Goal: Task Accomplishment & Management: Manage account settings

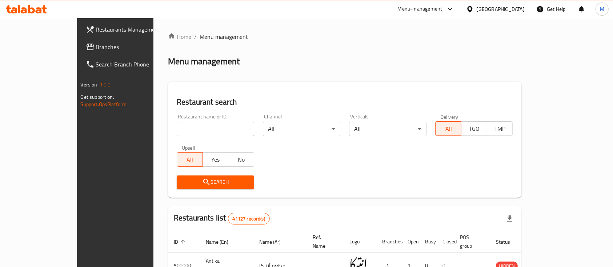
click at [198, 128] on input "search" at bounding box center [215, 129] width 77 height 15
type input "tac"
click button "Search" at bounding box center [215, 182] width 77 height 13
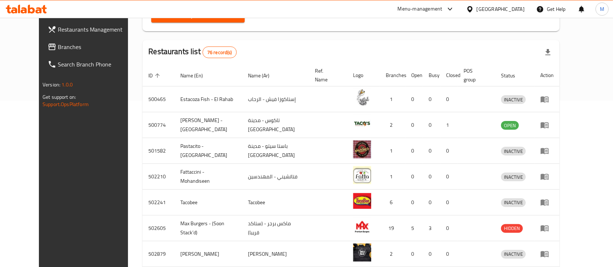
scroll to position [271, 0]
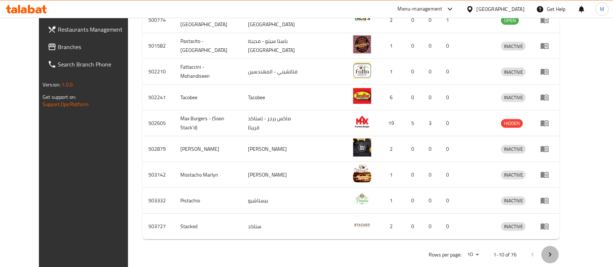
click at [554, 250] on icon "Next page" at bounding box center [549, 254] width 9 height 9
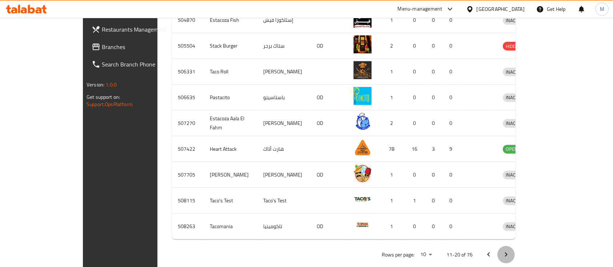
click at [510, 250] on icon "Next page" at bounding box center [506, 254] width 9 height 9
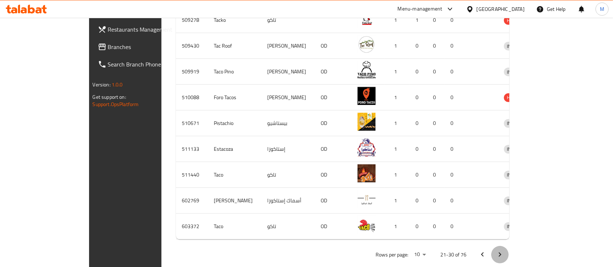
click at [504, 250] on icon "Next page" at bounding box center [499, 254] width 9 height 9
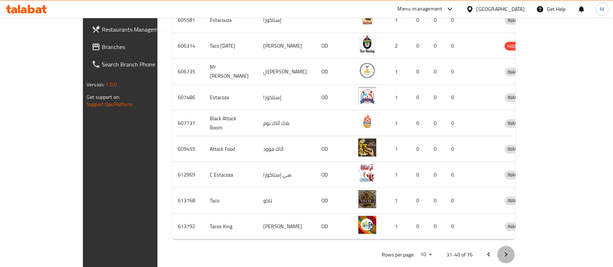
click at [515, 251] on button "Next page" at bounding box center [505, 254] width 17 height 17
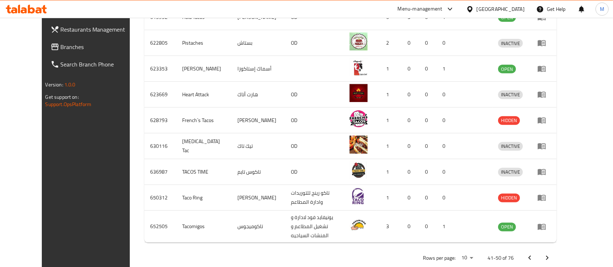
scroll to position [280, 0]
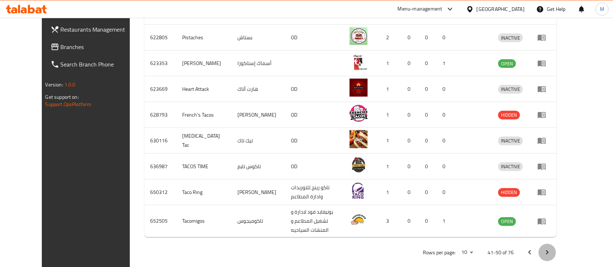
click at [551, 248] on icon "Next page" at bounding box center [547, 252] width 9 height 9
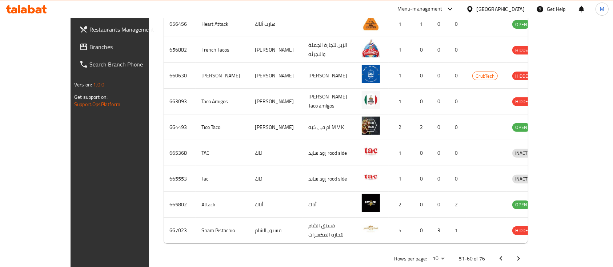
scroll to position [271, 0]
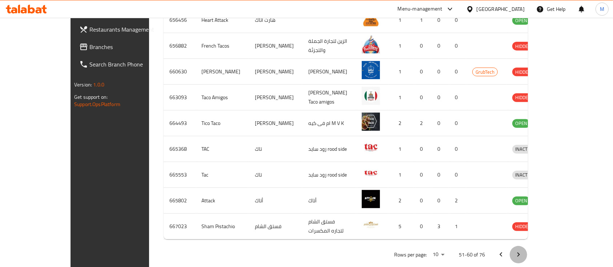
click at [523, 250] on icon "Next page" at bounding box center [518, 254] width 9 height 9
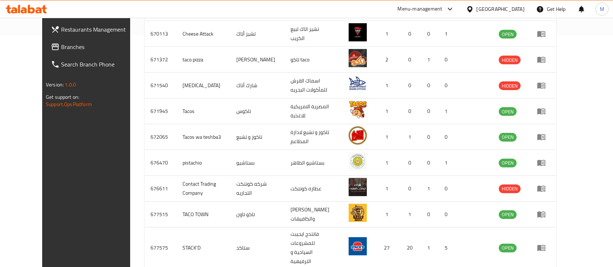
scroll to position [270, 0]
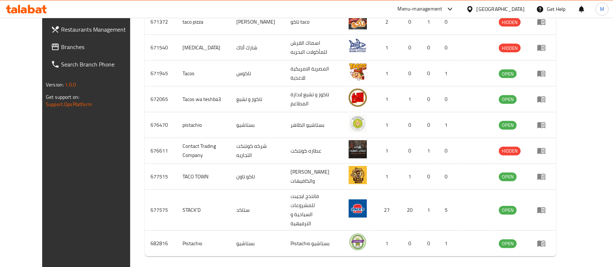
click at [551, 267] on icon "Next page" at bounding box center [546, 271] width 9 height 9
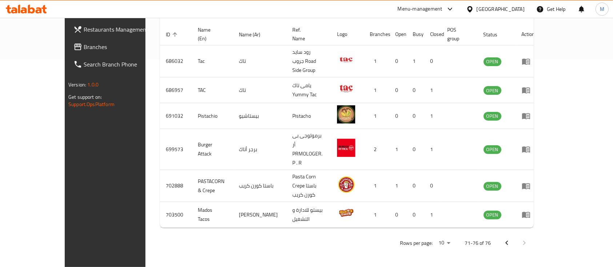
scroll to position [170, 0]
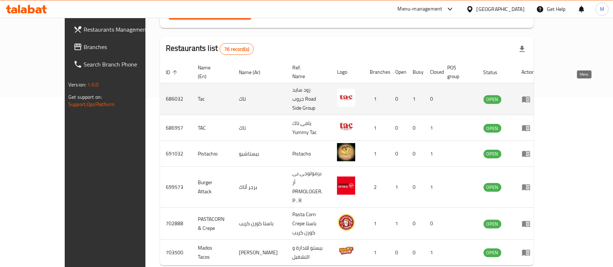
click at [530, 95] on icon "enhanced table" at bounding box center [526, 99] width 9 height 9
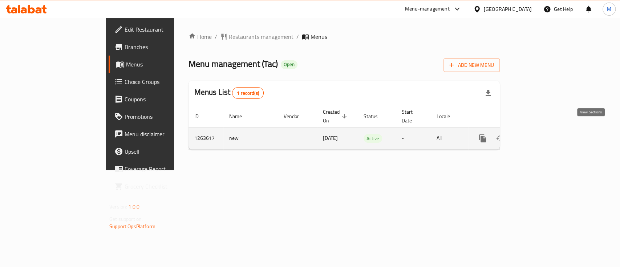
click at [540, 134] on icon "enhanced table" at bounding box center [535, 138] width 9 height 9
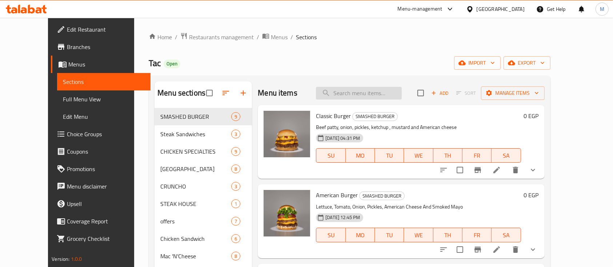
click at [350, 91] on input "search" at bounding box center [359, 93] width 86 height 13
paste input "Classic Burger Single Combo"
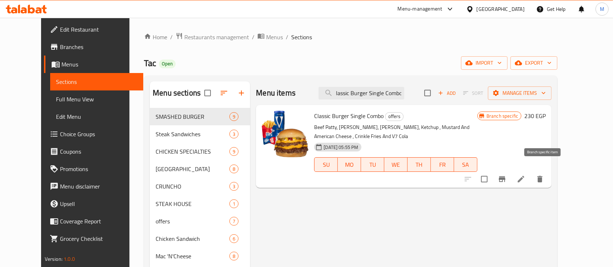
type input "Classic Burger Single Combo"
click at [506, 175] on icon "Branch-specific-item" at bounding box center [502, 179] width 9 height 9
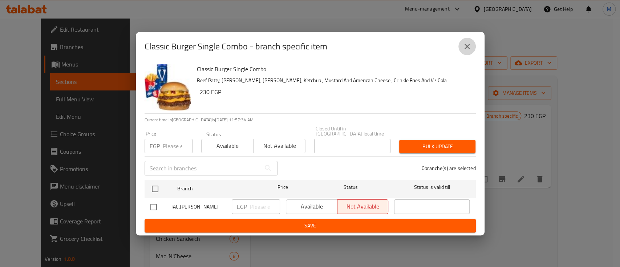
click at [469, 47] on icon "close" at bounding box center [467, 46] width 5 height 5
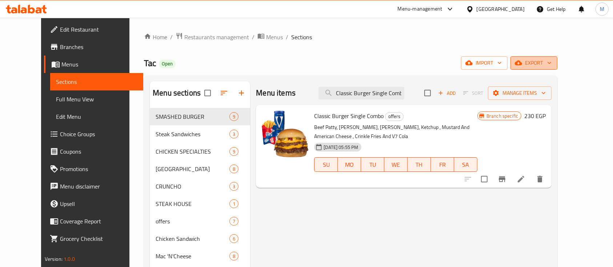
click at [551, 65] on span "export" at bounding box center [533, 63] width 35 height 9
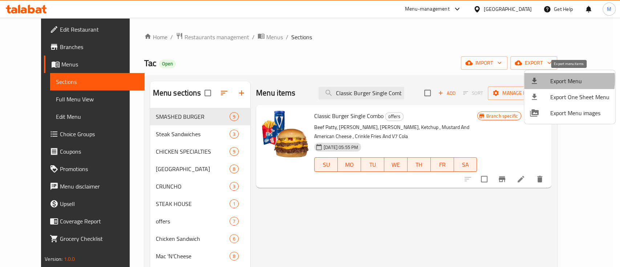
click at [546, 80] on div at bounding box center [540, 81] width 20 height 9
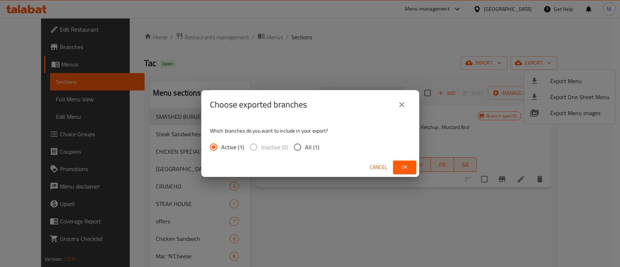
click at [401, 169] on span "Ok" at bounding box center [405, 167] width 12 height 9
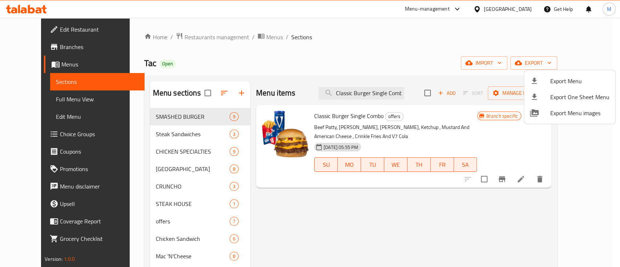
click at [35, 47] on div at bounding box center [310, 133] width 620 height 267
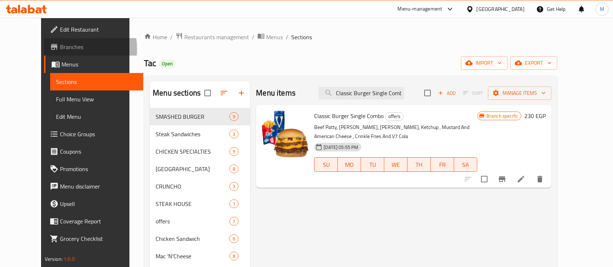
click at [60, 49] on span "Branches" at bounding box center [99, 47] width 78 height 9
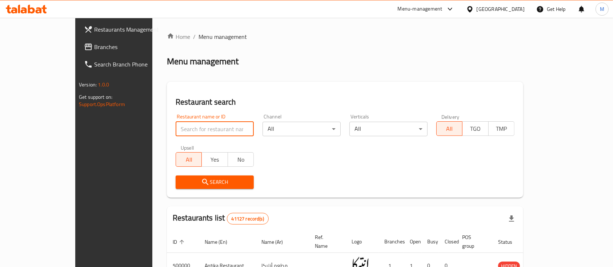
click at [207, 129] on input "search" at bounding box center [215, 129] width 78 height 15
click at [179, 127] on input "search" at bounding box center [215, 129] width 78 height 15
paste input "686957"
type input "686957"
click button "Search" at bounding box center [215, 182] width 78 height 13
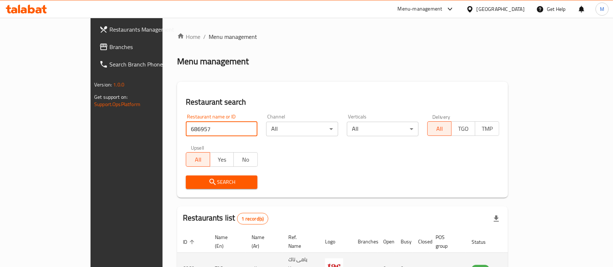
scroll to position [43, 0]
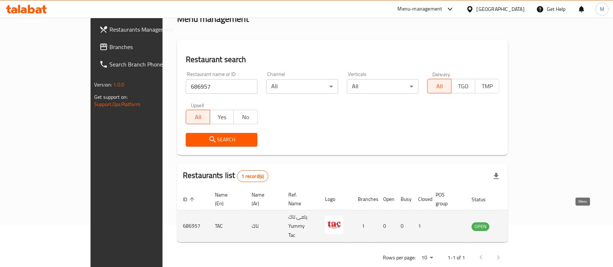
click at [518, 222] on icon "enhanced table" at bounding box center [514, 226] width 9 height 9
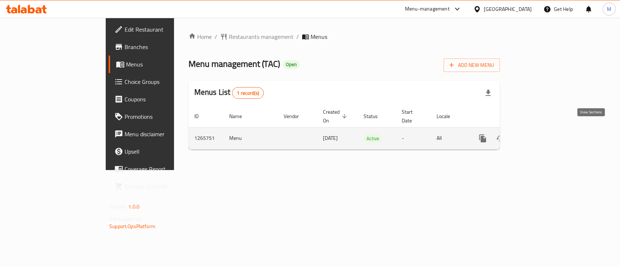
click at [540, 134] on icon "enhanced table" at bounding box center [535, 138] width 9 height 9
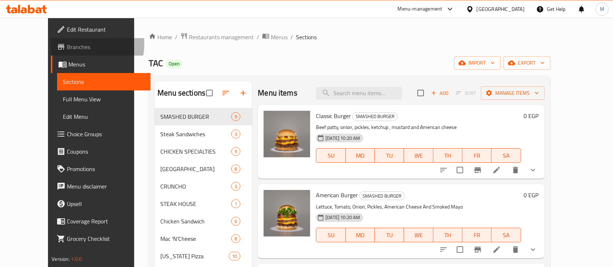
click at [67, 44] on span "Branches" at bounding box center [106, 47] width 78 height 9
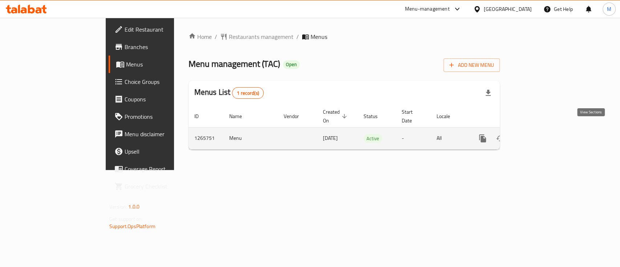
click at [540, 134] on icon "enhanced table" at bounding box center [535, 138] width 9 height 9
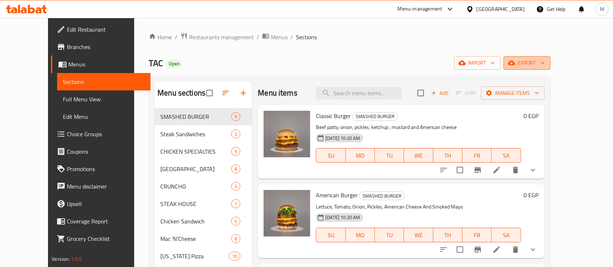
click at [544, 65] on span "export" at bounding box center [526, 63] width 35 height 9
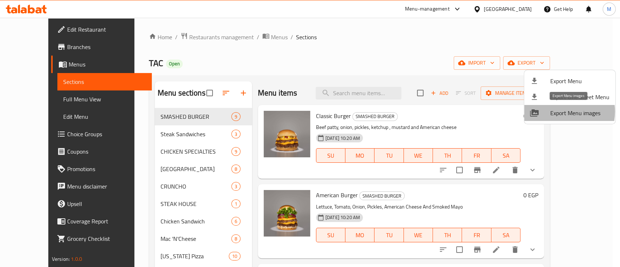
click at [560, 112] on span "Export Menu images" at bounding box center [580, 113] width 59 height 9
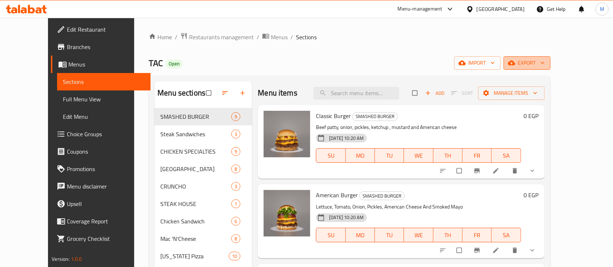
click at [544, 61] on span "export" at bounding box center [526, 63] width 35 height 9
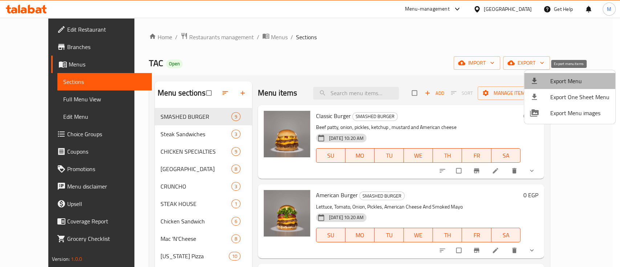
click at [573, 78] on span "Export Menu" at bounding box center [580, 81] width 59 height 9
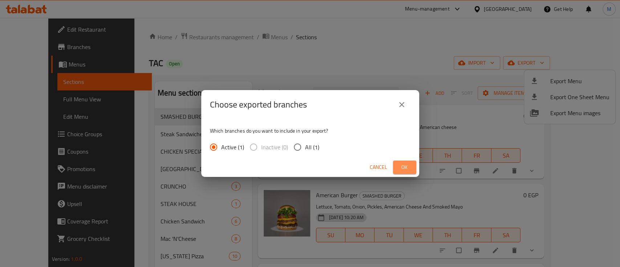
click at [396, 168] on button "Ok" at bounding box center [404, 167] width 23 height 13
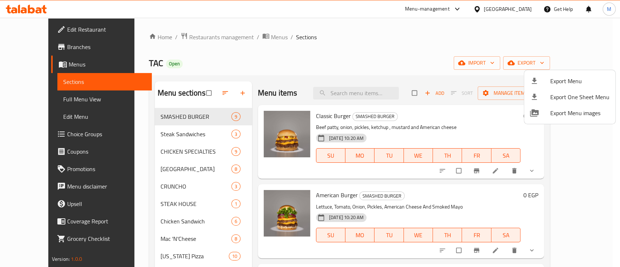
click at [367, 89] on div at bounding box center [310, 133] width 620 height 267
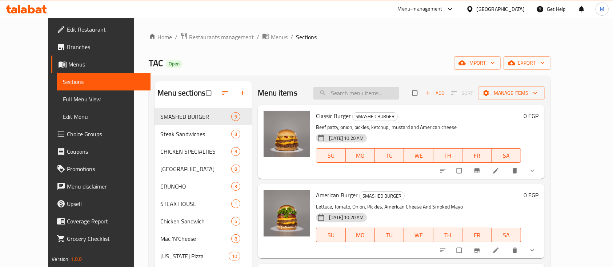
click at [369, 92] on input "search" at bounding box center [356, 93] width 86 height 13
paste input "Classic Burger Single Combo"
type input "Classic Burger Single Combo"
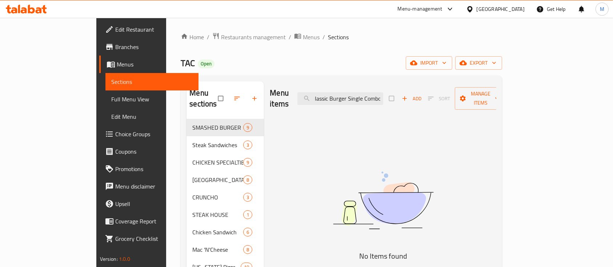
scroll to position [0, 0]
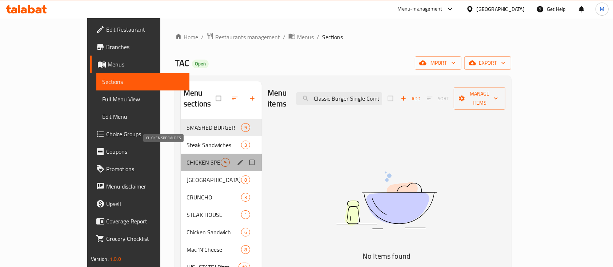
drag, startPoint x: 368, startPoint y: 93, endPoint x: 150, endPoint y: 152, distance: 225.3
click at [186, 158] on span "CHICKEN SPECIALTIES" at bounding box center [203, 162] width 34 height 9
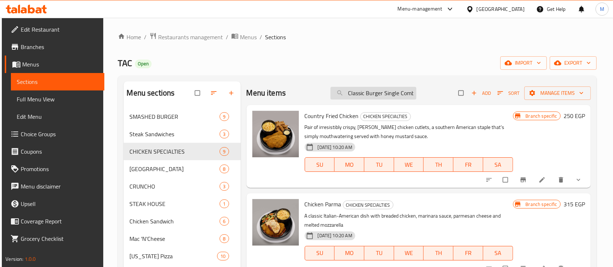
click at [379, 97] on input "Classic Burger Single Combo" at bounding box center [373, 93] width 86 height 13
paste input "Ranchi Crispy Chicken Combo"
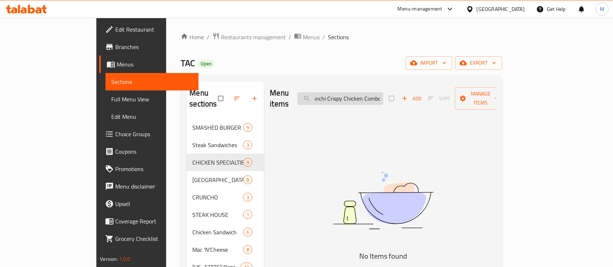
type input "Ranchi Crispy Chicken Combo"
click at [337, 135] on div "Menu items Ranchi Crispy Chicken Combo Add Sort Manage items No Items found" at bounding box center [380, 223] width 232 height 285
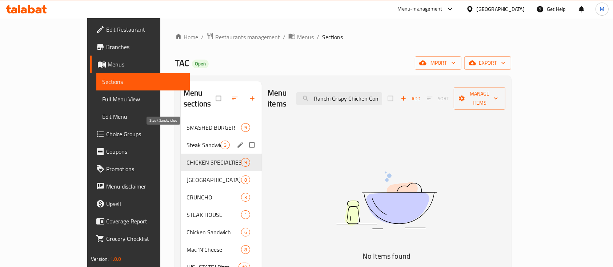
click at [186, 141] on span "Steak Sandwiches" at bounding box center [203, 145] width 34 height 9
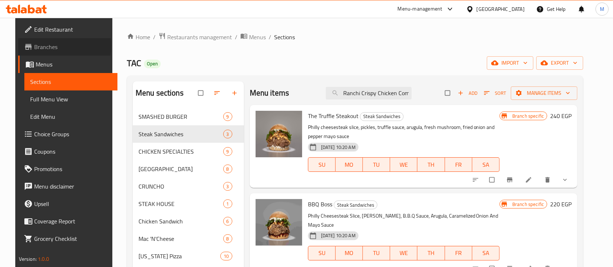
click at [34, 45] on span "Branches" at bounding box center [73, 47] width 78 height 9
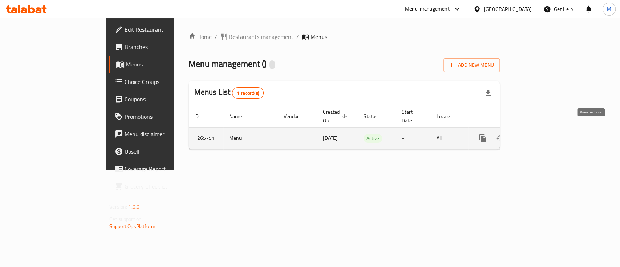
click at [540, 134] on icon "enhanced table" at bounding box center [535, 138] width 9 height 9
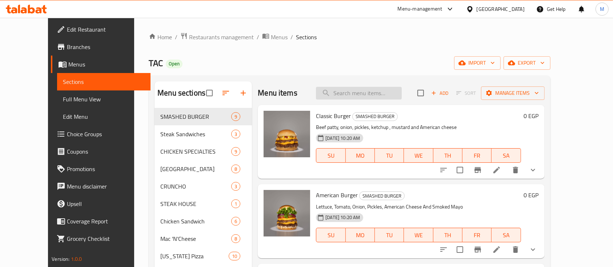
click at [366, 95] on input "search" at bounding box center [359, 93] width 86 height 13
paste input "Classic Burger Single Combo"
type input "Classic Burger Single Combo"
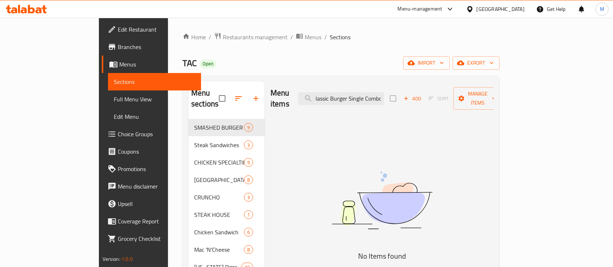
scroll to position [0, 0]
click at [247, 90] on button "button" at bounding box center [255, 98] width 17 height 17
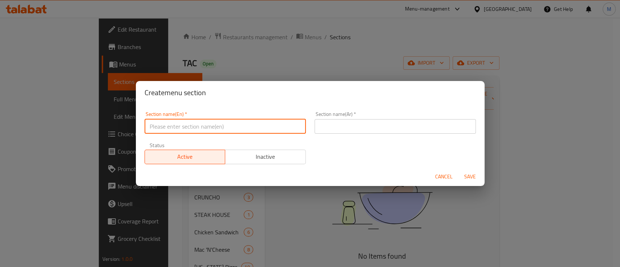
click at [204, 124] on input "text" at bounding box center [225, 126] width 161 height 15
type input "Offers"
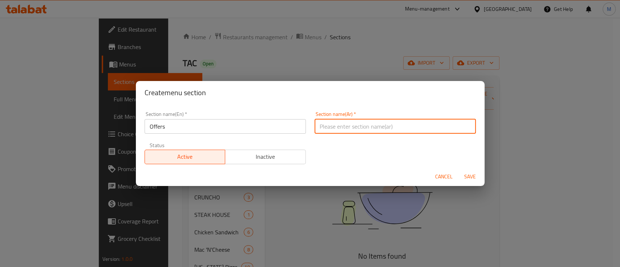
click at [342, 128] on input "text" at bounding box center [395, 126] width 161 height 15
type input "العروض"
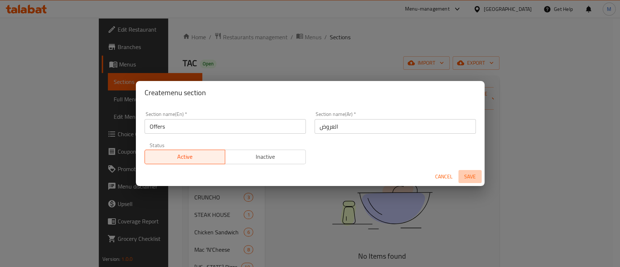
click at [467, 173] on span "Save" at bounding box center [470, 176] width 17 height 9
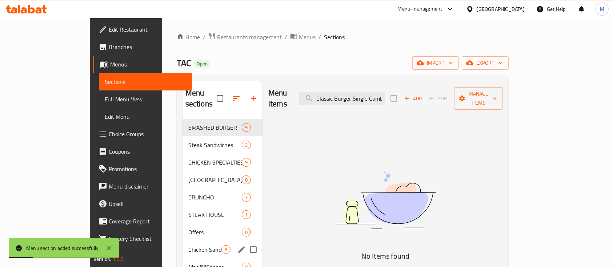
drag, startPoint x: 151, startPoint y: 210, endPoint x: 154, endPoint y: 232, distance: 22.4
click at [182, 232] on div "SMASHED BURGER 9 Steak Sandwiches 3 CHICKEN SPECIALTIES 9 NASHVILLE 8 CRUNCHO 3…" at bounding box center [222, 250] width 80 height 262
click at [182, 241] on div "Chicken Sandwich 6" at bounding box center [222, 249] width 80 height 17
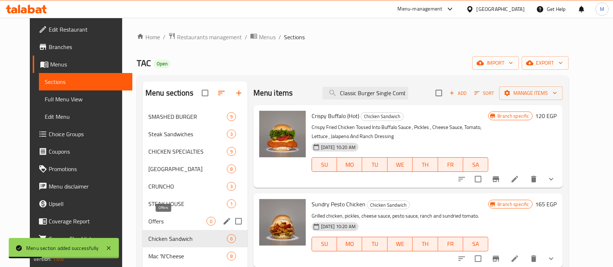
click at [149, 223] on span "Offers" at bounding box center [177, 221] width 58 height 9
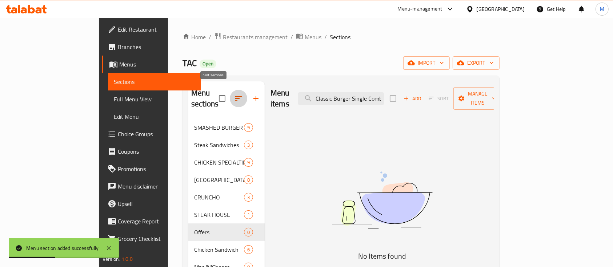
click at [234, 94] on icon "button" at bounding box center [238, 98] width 9 height 9
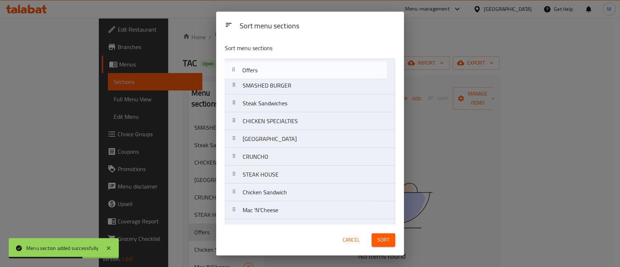
drag, startPoint x: 233, startPoint y: 178, endPoint x: 233, endPoint y: 65, distance: 113.4
click at [233, 65] on nav "SMASHED BURGER Steak Sandwiches CHICKEN SPECIALTIES NASHVILLE CRUNCHO STEAK HOU…" at bounding box center [310, 193] width 170 height 268
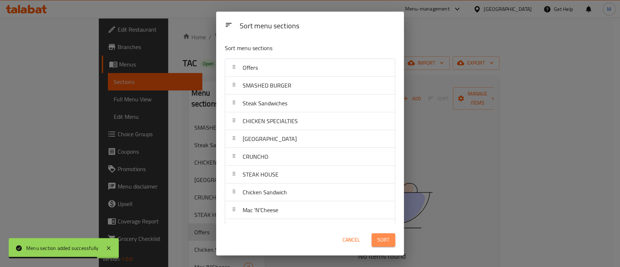
click at [378, 237] on span "Sort" at bounding box center [384, 239] width 12 height 9
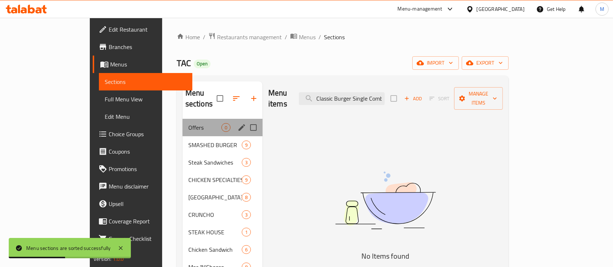
click at [206, 119] on div "Offers 0" at bounding box center [222, 127] width 80 height 17
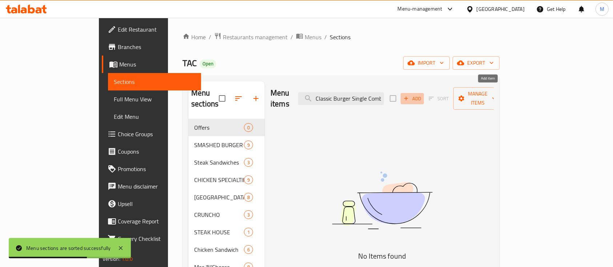
click at [422, 94] on span "Add" at bounding box center [412, 98] width 20 height 8
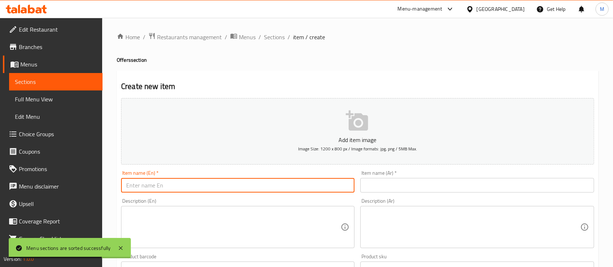
click at [210, 186] on input "text" at bounding box center [237, 185] width 233 height 15
paste input "Classic Burger Single Combo"
type input "Classic Burger Single Combo"
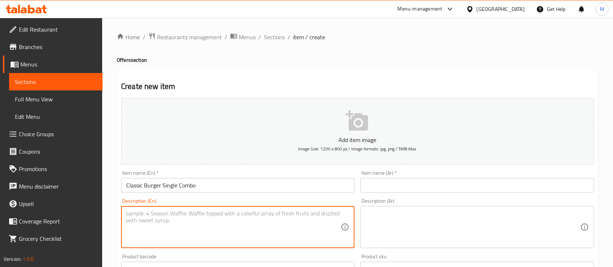
click at [186, 222] on textarea at bounding box center [233, 227] width 214 height 35
paste textarea "Beef [PERSON_NAME], [PERSON_NAME], [PERSON_NAME], Ketchup , Mustard And America…"
type textarea "Beef [PERSON_NAME], [PERSON_NAME], [PERSON_NAME], Ketchup , Mustard And America…"
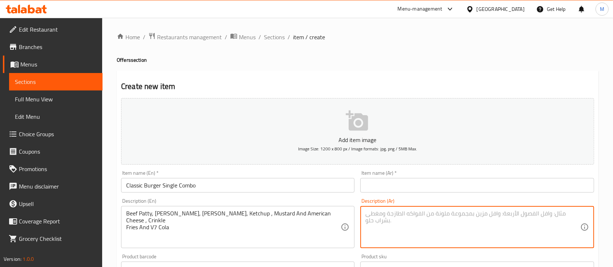
click at [393, 226] on textarea at bounding box center [472, 227] width 214 height 35
paste textarea "فطيرة لحم بقري ، بصل ، مخلل ، كاتشب ، مسترده وجبنة أمريكية ، كرنكل فرايز و في 7…"
type textarea "فطيرة لحم بقري ، بصل ، مخلل ، كاتشب ، مسترده وجبنة أمريكية ، كرنكل فرايز و في 7…"
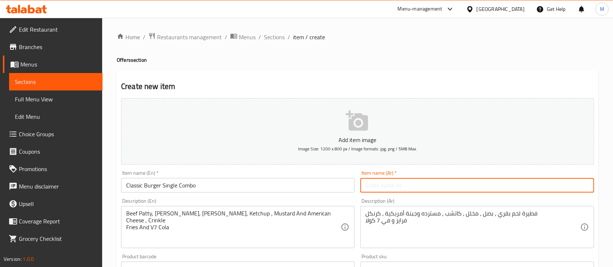
click at [394, 185] on input "text" at bounding box center [476, 185] width 233 height 15
paste input "كلاسيك برجر سنجل كومبو"
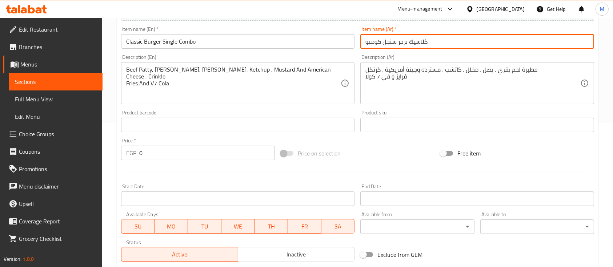
scroll to position [144, 0]
type input "كلاسيك برجر سنجل كومبو"
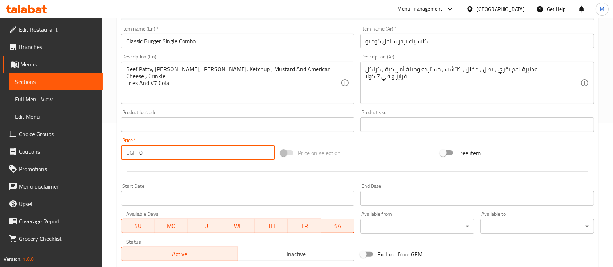
drag, startPoint x: 163, startPoint y: 148, endPoint x: 0, endPoint y: 24, distance: 204.4
click at [0, 24] on div "Edit Restaurant Branches Menus Sections Full Menu View Edit Menu Choice Groups …" at bounding box center [306, 122] width 613 height 496
paste input "23"
type input "230"
click at [194, 176] on div at bounding box center [357, 172] width 479 height 18
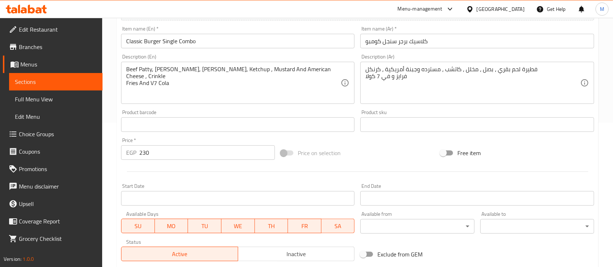
scroll to position [246, 0]
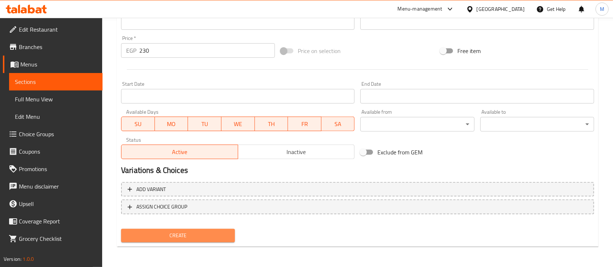
click at [184, 238] on span "Create" at bounding box center [178, 235] width 102 height 9
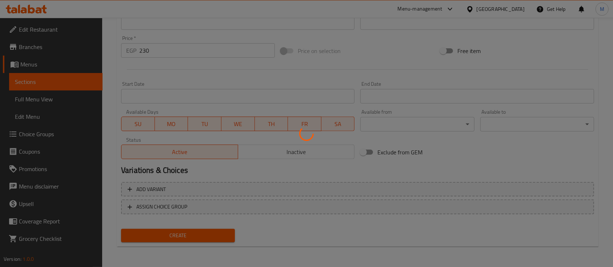
type input "0"
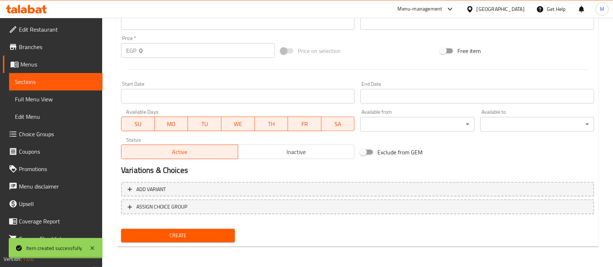
scroll to position [0, 0]
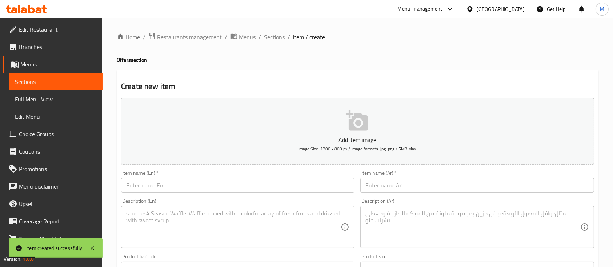
click at [211, 187] on input "text" at bounding box center [237, 185] width 233 height 15
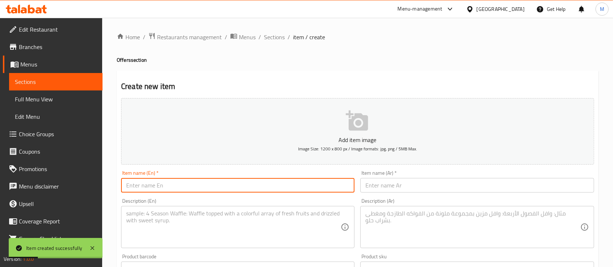
paste input "Bacon Burger Single Combo"
type input "Bacon Burger Single Combo"
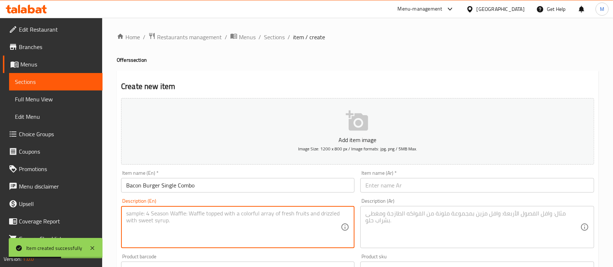
click at [207, 218] on textarea at bounding box center [233, 227] width 214 height 35
paste textarea "Beef Bacon, Pickles, Fresh Mushroom, American Cheese, Smoked Mayo Topped With H…"
type textarea "Beef Bacon, Pickles, Fresh Mushroom, American Cheese, Smoked Mayo Topped With H…"
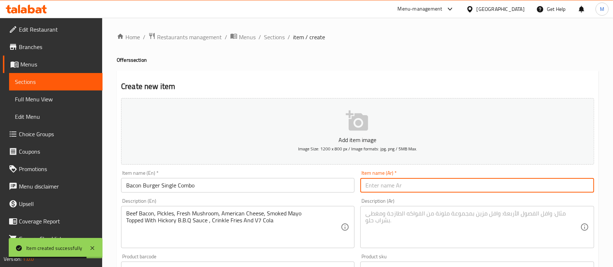
click at [408, 189] on input "text" at bounding box center [476, 185] width 233 height 15
paste input "بيكون برجر كومبو سنجل"
type input "بيكون برجر كومبو سنجل"
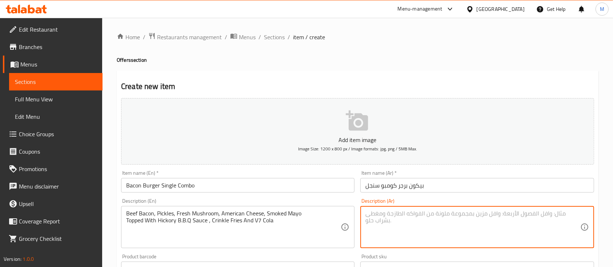
click at [393, 213] on textarea at bounding box center [472, 227] width 214 height 35
paste textarea "لحم بيكون ، مخلل ، مشروم طازج ، جبنة أمريكية ، مايونيز مدخن مغطاة بصلصة هيكوري …"
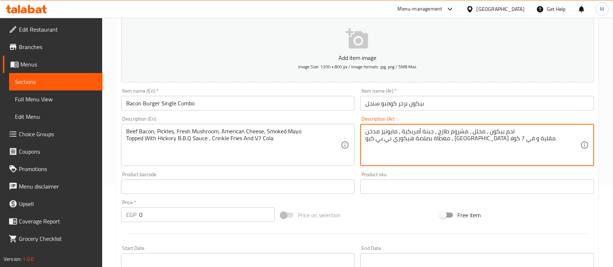
scroll to position [95, 0]
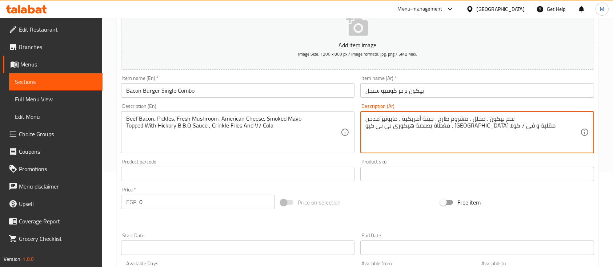
type textarea "لحم بيكون ، مخلل ، مشروم طازج ، جبنة أمريكية ، مايونيز مدخن مغطاة بصلصة هيكوري …"
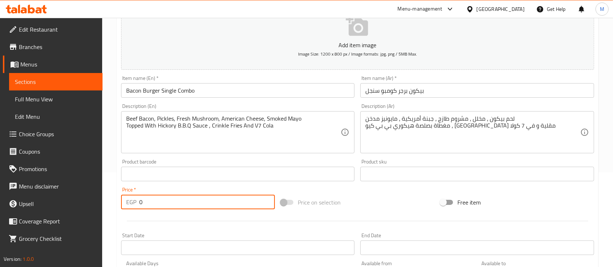
drag, startPoint x: 166, startPoint y: 197, endPoint x: 0, endPoint y: 172, distance: 167.5
click at [0, 172] on div "Edit Restaurant Branches Menus Sections Full Menu View Edit Menu Choice Groups …" at bounding box center [306, 171] width 613 height 496
paste input "265"
type input "265"
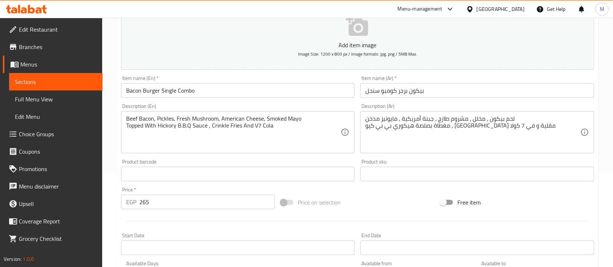
click at [217, 225] on div at bounding box center [357, 221] width 479 height 18
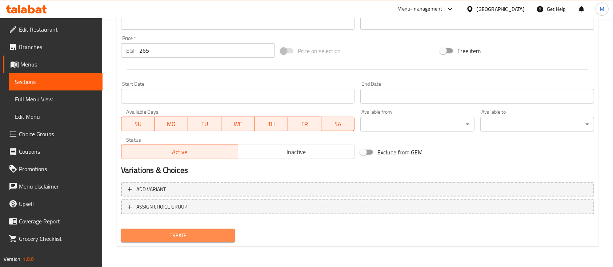
click at [190, 237] on span "Create" at bounding box center [178, 235] width 102 height 9
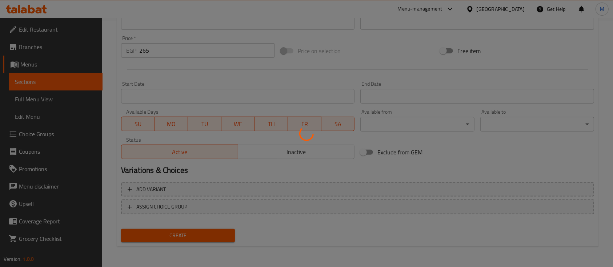
type input "0"
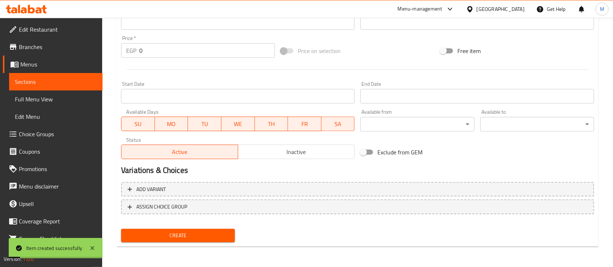
scroll to position [0, 0]
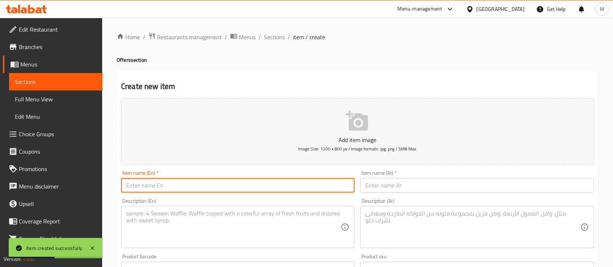
click at [201, 185] on input "text" at bounding box center [237, 185] width 233 height 15
paste input "Ranchi Crispy Chicken Combo"
type input "Ranchi Crispy Chicken Combo"
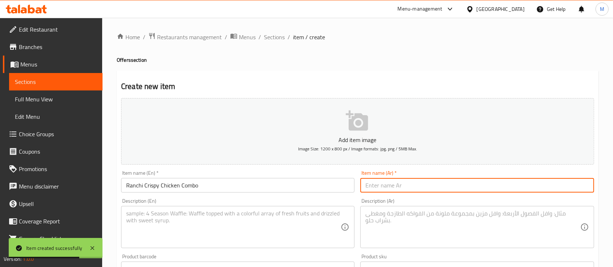
click at [410, 183] on input "text" at bounding box center [476, 185] width 233 height 15
paste input "[PERSON_NAME] تشيكن كومبو"
type input "[PERSON_NAME] تشيكن كومبو"
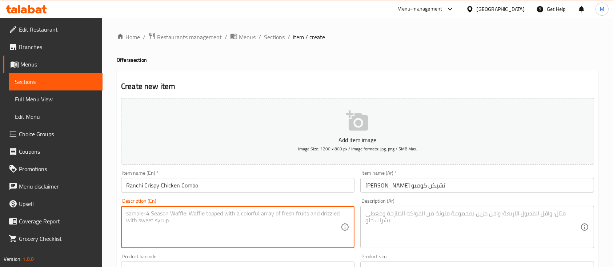
click at [207, 228] on textarea at bounding box center [233, 227] width 214 height 35
paste textarea "Crispy Fried Chicken, Pickles, Cheese Sauce, Tomato, Lettuce , And Ranch Dressi…"
type textarea "Crispy Fried Chicken, Pickles, Cheese Sauce, Tomato, Lettuce , And Ranch Dressi…"
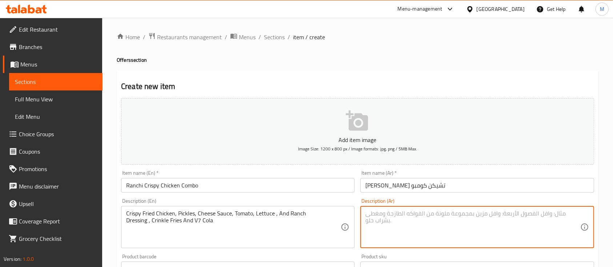
click at [406, 218] on textarea at bounding box center [472, 227] width 214 height 35
paste textarea "دجاج مقلي مقرمش ، مخلل ، صوص جبن ، طماطم ، خس ، رانش صوص، بطاطس مقلية و في 7 كو…"
type textarea "دجاج مقلي مقرمش ، مخلل ، صوص جبن ، طماطم ، خس ، رانش صوص، بطاطس مقلية و في 7 كو…"
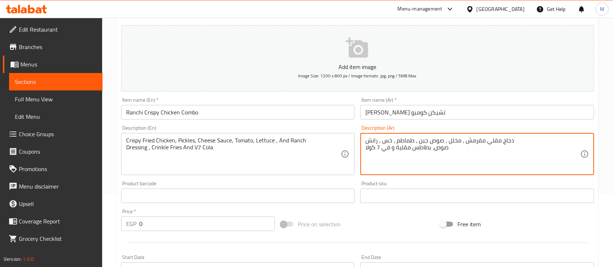
scroll to position [74, 0]
drag, startPoint x: 156, startPoint y: 222, endPoint x: 15, endPoint y: 205, distance: 142.0
click at [15, 205] on div "Edit Restaurant Branches Menus Sections Full Menu View Edit Menu Choice Groups …" at bounding box center [306, 192] width 613 height 496
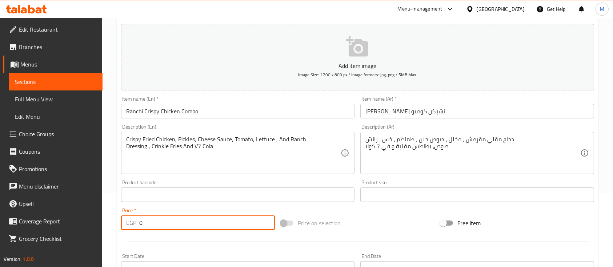
paste input "25"
type input "250"
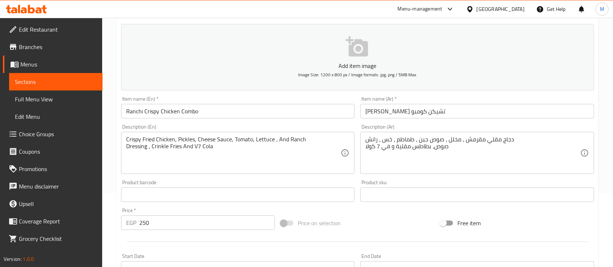
click at [194, 213] on div "Price   * EGP 250 Price *" at bounding box center [198, 219] width 154 height 22
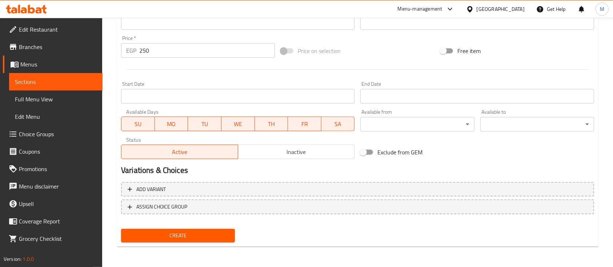
drag, startPoint x: 193, startPoint y: 225, endPoint x: 195, endPoint y: 239, distance: 14.2
click at [195, 239] on div "Add item image Image Size: 1200 x 800 px / Image formats: jpg, png / 5MB Max. I…" at bounding box center [357, 47] width 479 height 396
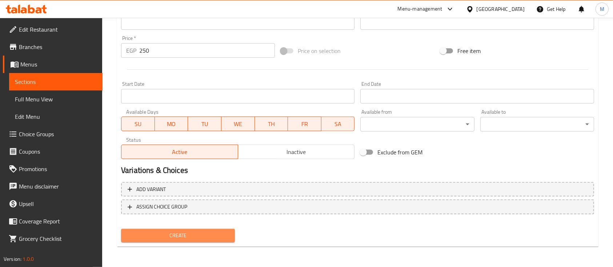
click at [195, 239] on span "Create" at bounding box center [178, 235] width 102 height 9
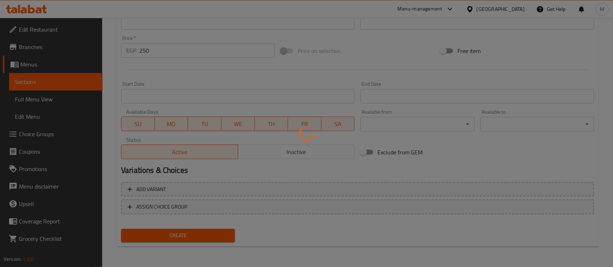
type input "0"
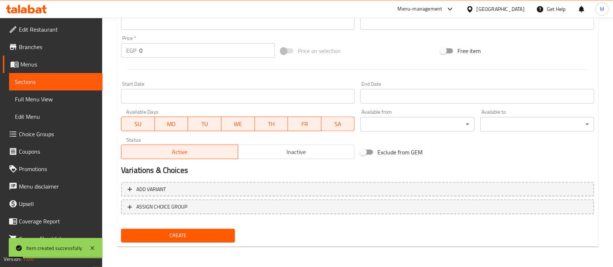
scroll to position [0, 0]
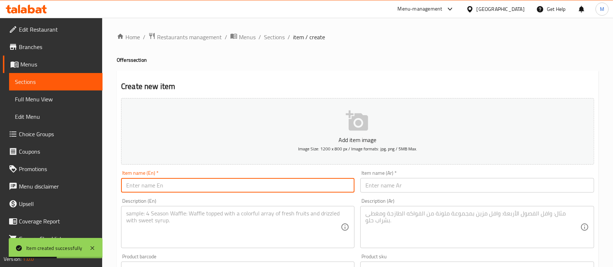
paste input "Nashville Bacon Cheese Combo"
click at [205, 182] on input "text" at bounding box center [237, 185] width 233 height 15
type input "Nashville Bacon Cheese Combo"
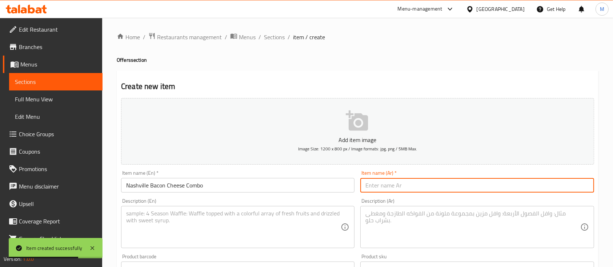
click at [405, 186] on input "text" at bounding box center [476, 185] width 233 height 15
paste input "ناشفيل بيكون جبن كومبو"
type input "ناشفيل بيكون جبن كومبو"
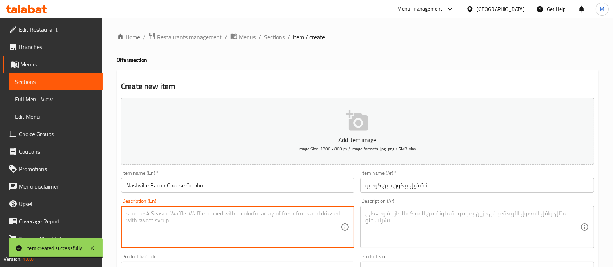
click at [257, 221] on textarea at bounding box center [233, 227] width 214 height 35
paste textarea "Crispy Spicy Nashville Chicken Topped With Cheese Sauce, Beef Bacon , Pickles ,…"
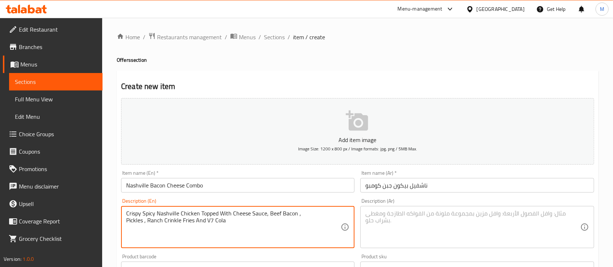
type textarea "Crispy Spicy Nashville Chicken Topped With Cheese Sauce, Beef Bacon , Pickles ,…"
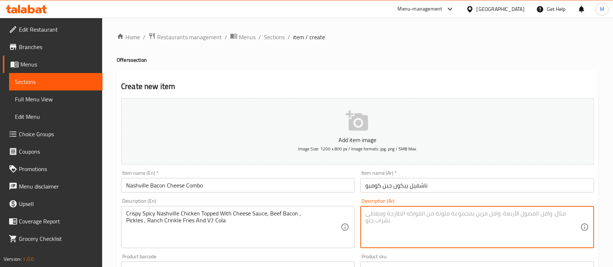
click at [389, 224] on textarea at bounding box center [472, 227] width 214 height 35
paste textarea "دجاج ناشفيل الحار المقرمش مغطى صوص الجبن ولحم البقر المقدد , مخلل ، بطاطس رانش …"
type textarea "دجاج ناشفيل الحار المقرمش مغطى صوص الجبن ولحم البقر المقدد , مخلل ، بطاطس رانش …"
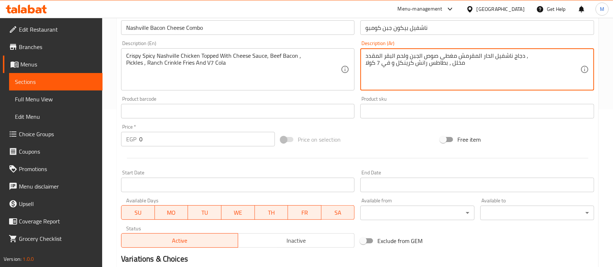
scroll to position [158, 0]
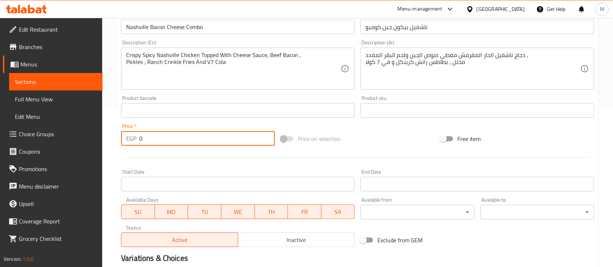
drag, startPoint x: 159, startPoint y: 138, endPoint x: 0, endPoint y: 77, distance: 170.6
click at [0, 77] on div "Edit Restaurant Branches Menus Sections Full Menu View Edit Menu Choice Groups …" at bounding box center [306, 107] width 613 height 496
paste input "285"
type input "285"
click at [163, 163] on div at bounding box center [357, 158] width 479 height 18
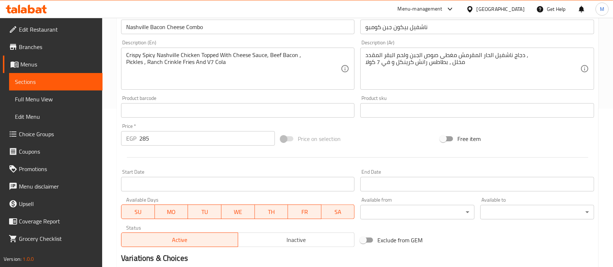
scroll to position [246, 0]
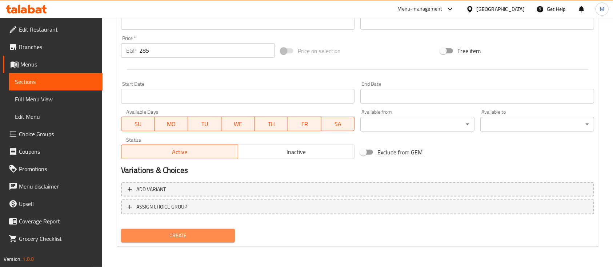
click at [168, 238] on span "Create" at bounding box center [178, 235] width 102 height 9
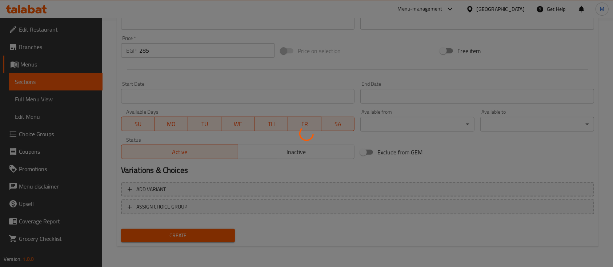
type input "0"
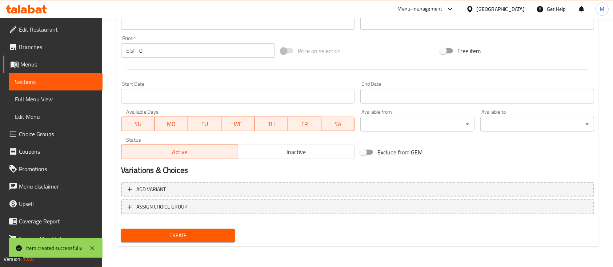
scroll to position [73, 0]
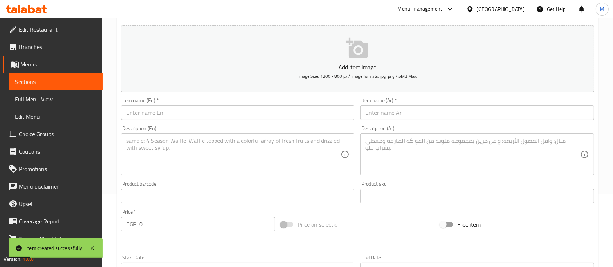
click at [198, 112] on input "text" at bounding box center [237, 112] width 233 height 15
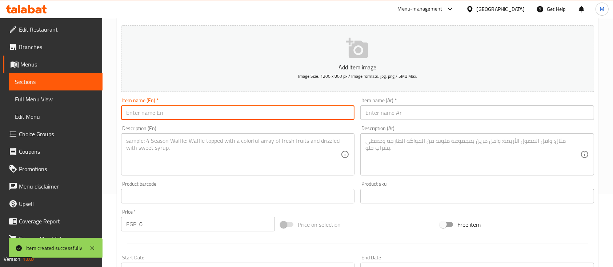
click at [198, 112] on input "text" at bounding box center [237, 112] width 233 height 15
paste input "Nashville Cheetos Cheese Combo"
type input "Nashville Cheetos Cheese Combo"
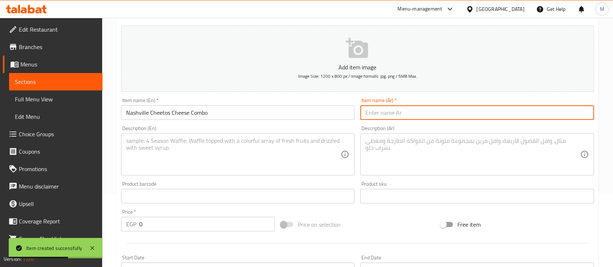
click at [392, 107] on input "text" at bounding box center [476, 112] width 233 height 15
paste input "[PERSON_NAME] تشيز كومبو"
type input "[PERSON_NAME] تشيز كومبو"
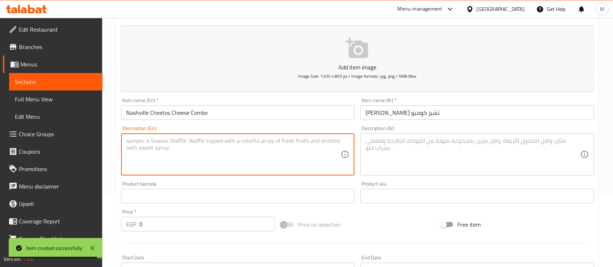
paste textarea "Crispy Spicy Nashville Chicken Topped With Cheese Sauce, Crushed Cheetos , Pick…"
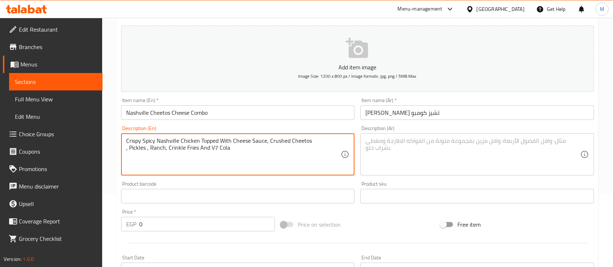
type textarea "Crispy Spicy Nashville Chicken Topped With Cheese Sauce, Crushed Cheetos , Pick…"
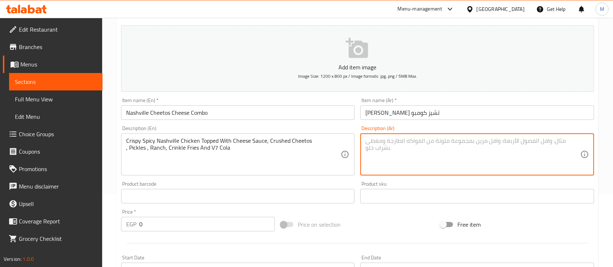
click at [396, 139] on textarea at bounding box center [472, 154] width 214 height 35
paste textarea "دجاج ناشفيل الحار المقرمش مغطى صوص الجبن ، شيتوس مطحون ، مخلل ، رانش ، بطاطس مق…"
type textarea "دجاج ناشفيل الحار المقرمش مغطى صوص الجبن ، شيتوس مطحون ، مخلل ، رانش ، بطاطس مق…"
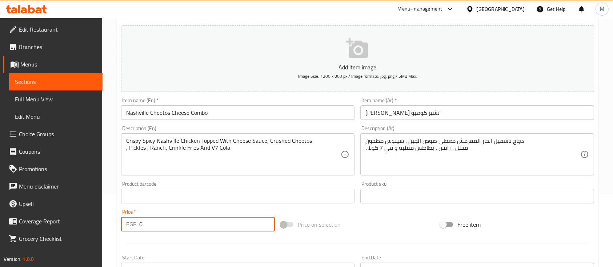
drag, startPoint x: 179, startPoint y: 231, endPoint x: 0, endPoint y: 200, distance: 181.5
click at [0, 200] on div "Edit Restaurant Branches Menus Sections Full Menu View Edit Menu Choice Groups …" at bounding box center [306, 193] width 613 height 496
paste input "28"
type input "280"
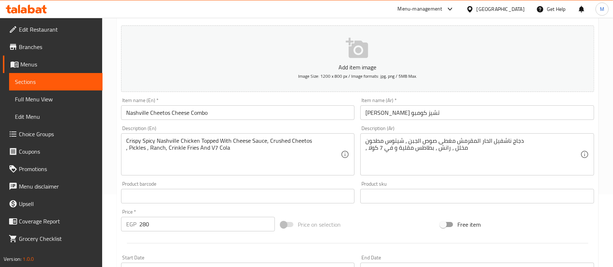
click at [210, 246] on div at bounding box center [357, 243] width 479 height 18
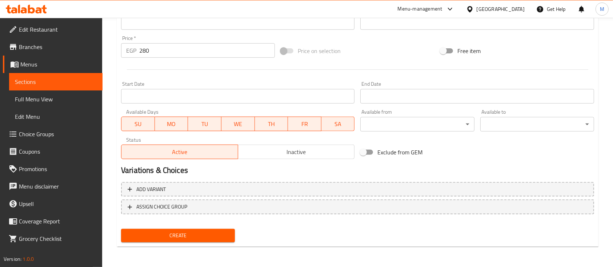
drag, startPoint x: 168, startPoint y: 228, endPoint x: 174, endPoint y: 237, distance: 11.2
click at [174, 237] on div "Create" at bounding box center [178, 235] width 120 height 19
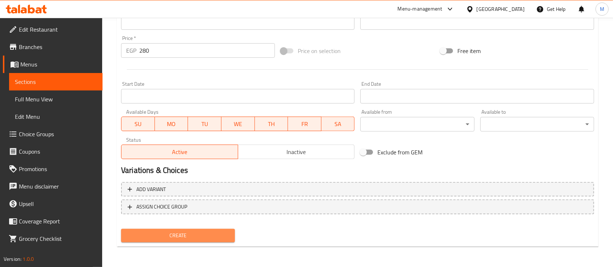
click at [174, 237] on span "Create" at bounding box center [178, 235] width 102 height 9
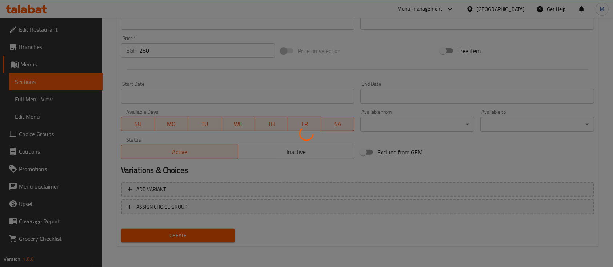
type input "0"
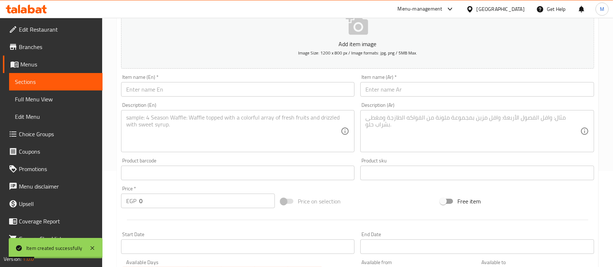
scroll to position [0, 0]
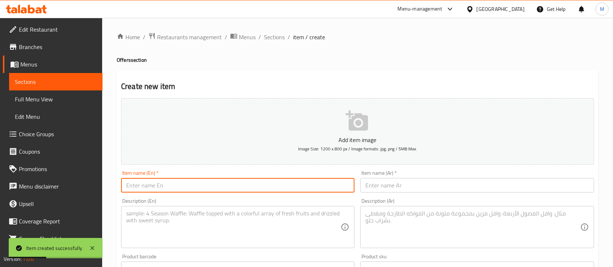
click at [192, 181] on input "text" at bounding box center [237, 185] width 233 height 15
paste input "Classic Mac N' Cheese Large + Ranchi Crispy Chicken"
type input "Classic Mac N' Cheese Large + Ranchi Crispy Chicken"
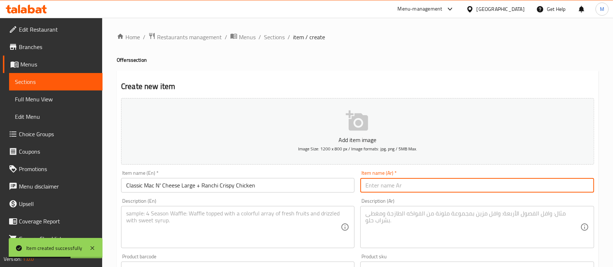
click at [383, 190] on input "text" at bounding box center [476, 185] width 233 height 15
paste input "كلاسيك ماك اند تشيز كبير + رانشي دجاج مقرمش"
type input "كلاسيك ماك اند تشيز كبير + رانشي دجاج مقرمش"
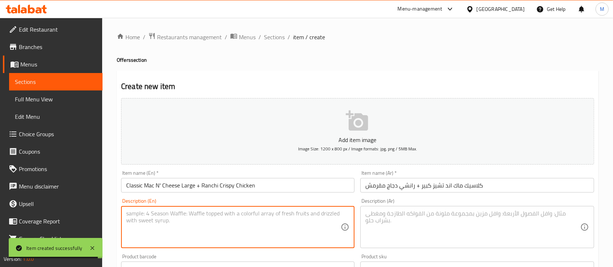
click at [226, 224] on textarea at bounding box center [233, 227] width 214 height 35
paste textarea "- Macaroni, Creamy Cheddar Cheese Topped With Mozzarella Cheese - Crispy Fried …"
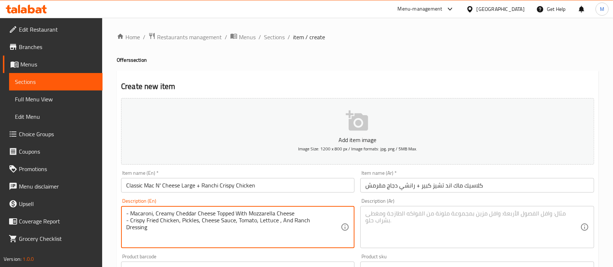
type textarea "- Macaroni, Creamy Cheddar Cheese Topped With Mozzarella Cheese - Crispy Fried …"
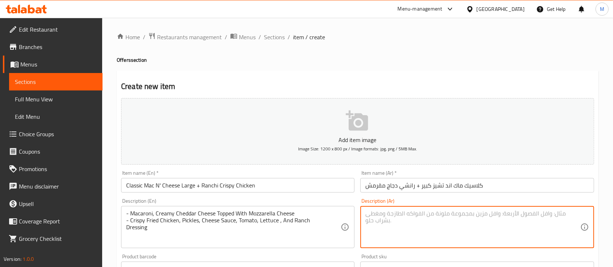
click at [396, 228] on textarea at bounding box center [472, 227] width 214 height 35
paste textarea "- مكرونة ، جبنة شيدر كريمية مغطاة بجبنة الموزاريلا - دجاج مقلي مقرمش ، مخلل ، ص…"
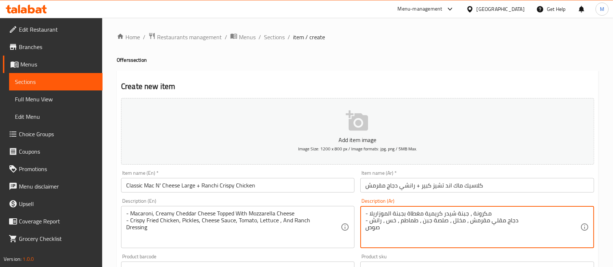
type textarea "- مكرونة ، جبنة شيدر كريمية مغطاة بجبنة الموزاريلا - دجاج مقلي مقرمش ، مخلل ، ص…"
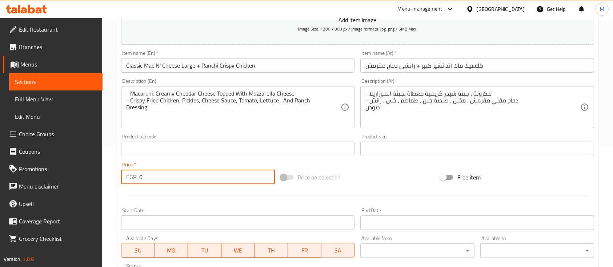
click at [178, 180] on input "0" at bounding box center [207, 177] width 136 height 15
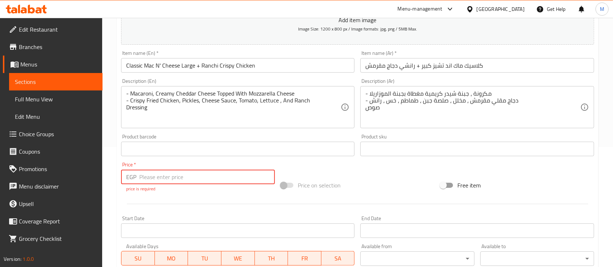
paste input "310"
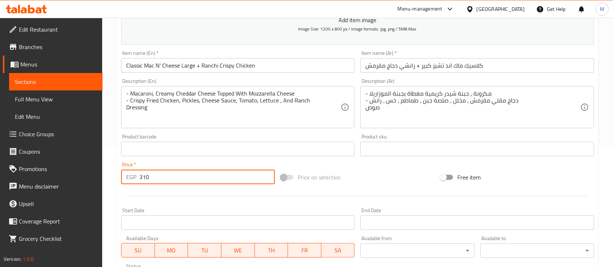
type input "310"
click at [188, 197] on div at bounding box center [357, 196] width 479 height 18
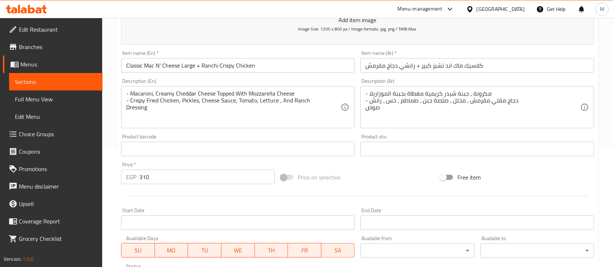
scroll to position [246, 0]
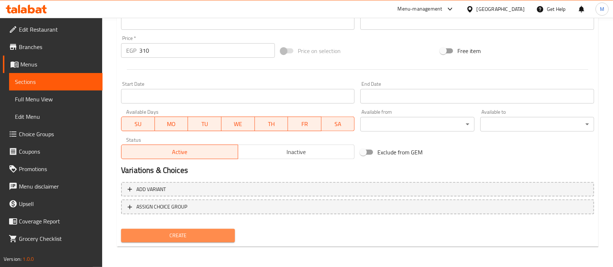
click at [184, 235] on span "Create" at bounding box center [178, 235] width 102 height 9
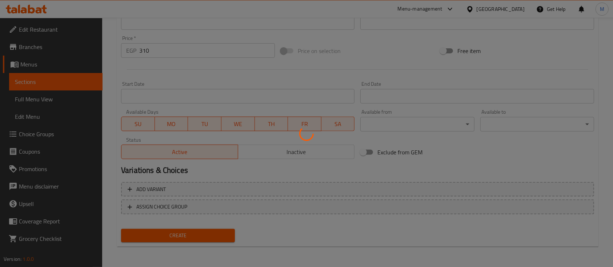
type input "0"
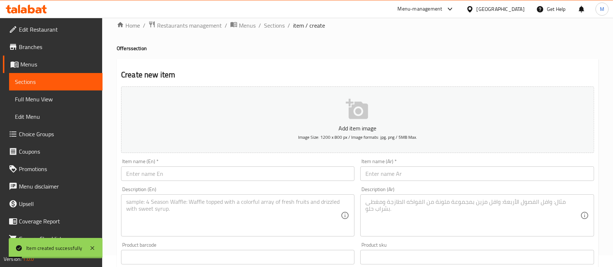
scroll to position [0, 0]
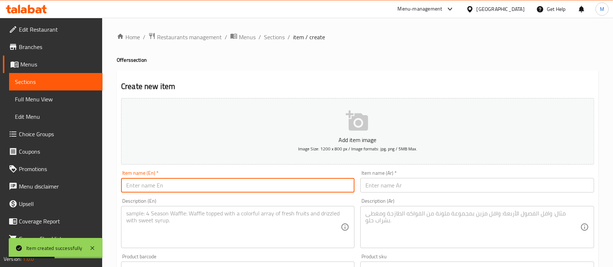
click at [155, 188] on input "text" at bounding box center [237, 185] width 233 height 15
paste input "Classic Burger Single + Ranchi Crispy Chicken"
type input "Classic Burger Single + Ranchi Crispy Chicken"
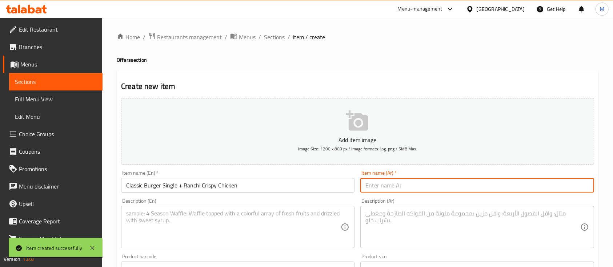
click at [374, 188] on input "text" at bounding box center [476, 185] width 233 height 15
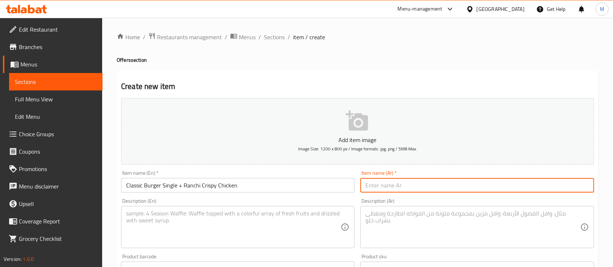
paste input "كلاسيك برجر سنجل ش+ رانشي كرسبي تشيكن"
type input "كلاسيك برجر سنجل ش+ رانشي كرسبي تشيكن"
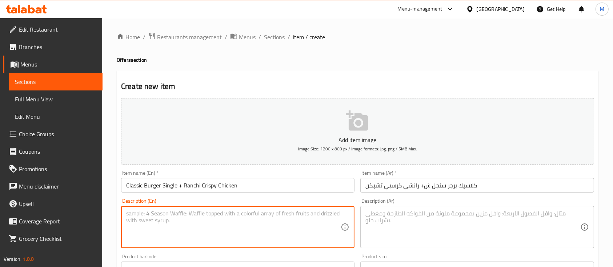
click at [216, 222] on textarea at bounding box center [233, 227] width 214 height 35
paste textarea "- Beef Patty, Onion, Pickles, Ketchup , Mustard And American Cheese - Crispy Fr…"
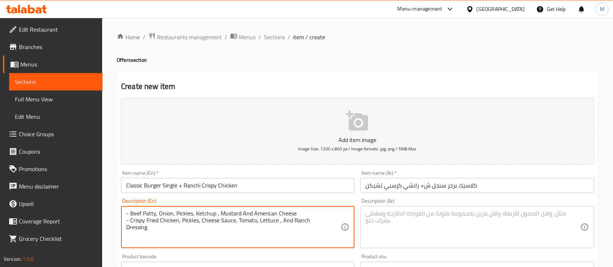
type textarea "- Beef Patty, Onion, Pickles, Ketchup , Mustard And American Cheese - Crispy Fr…"
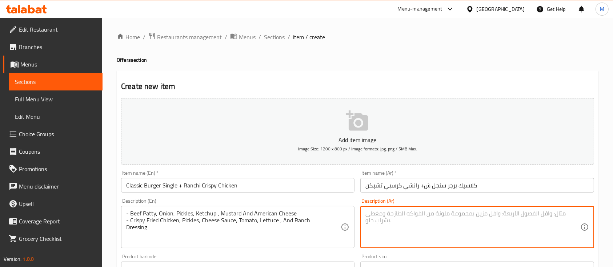
click at [386, 221] on textarea at bounding box center [472, 227] width 214 height 35
paste textarea "- باتي لحم البقر والبصل والمخللات والكاتشب ومسطرده والجبن الأمريكي - دجاج مقلي …"
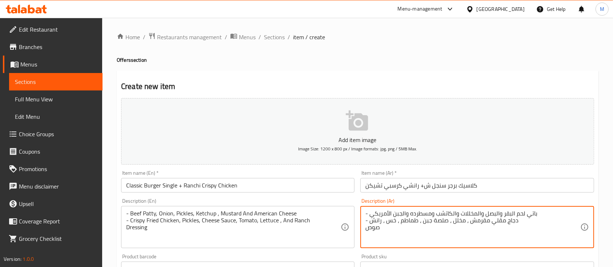
type textarea "- باتي لحم البقر والبصل والمخللات والكاتشب ومسطرده والجبن الأمريكي - دجاج مقلي …"
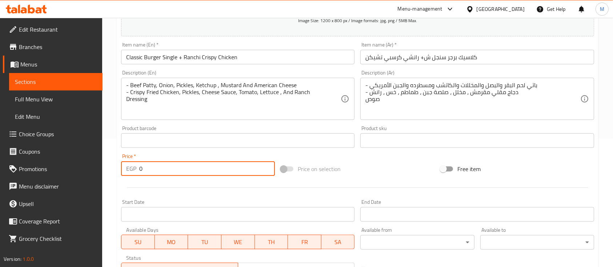
drag, startPoint x: 157, startPoint y: 173, endPoint x: 77, endPoint y: 163, distance: 80.2
click at [77, 163] on div "Edit Restaurant Branches Menus Sections Full Menu View Edit Menu Choice Groups …" at bounding box center [306, 138] width 613 height 496
paste input "32"
type input "320"
click at [158, 190] on div at bounding box center [357, 188] width 479 height 18
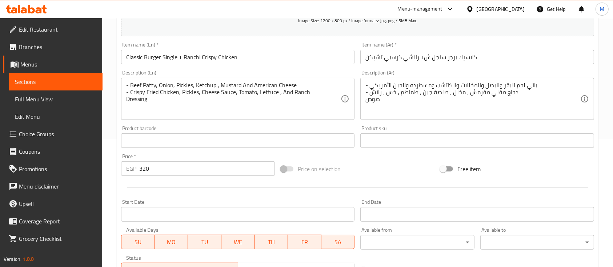
scroll to position [246, 0]
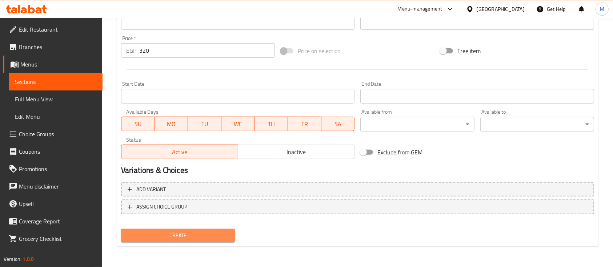
click at [168, 238] on span "Create" at bounding box center [178, 235] width 102 height 9
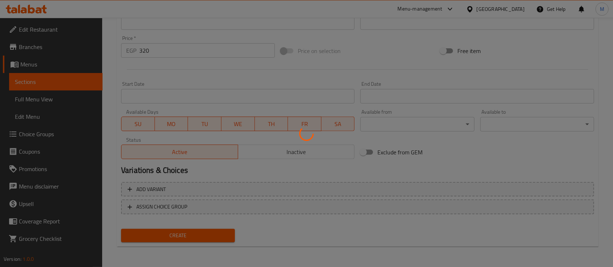
type input "0"
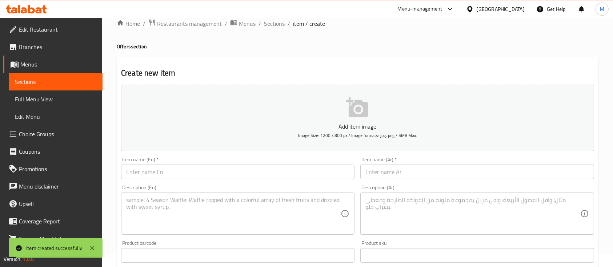
scroll to position [0, 0]
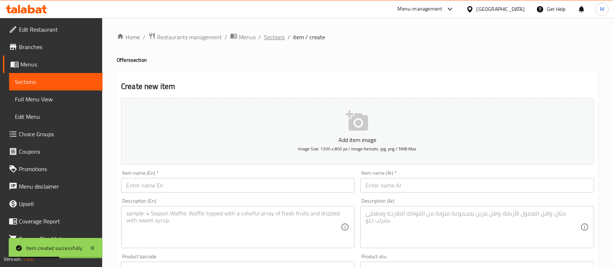
click at [279, 36] on span "Sections" at bounding box center [274, 37] width 21 height 9
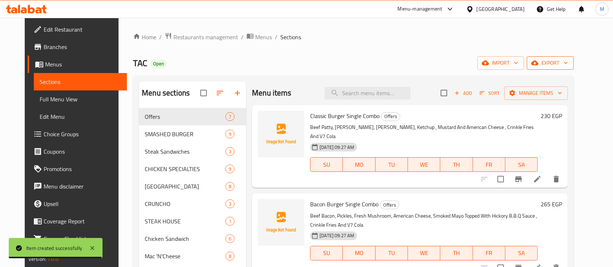
click at [568, 59] on span "export" at bounding box center [549, 63] width 35 height 9
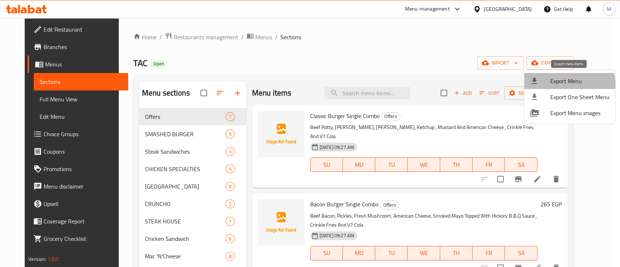
click at [551, 84] on span "Export Menu" at bounding box center [580, 81] width 59 height 9
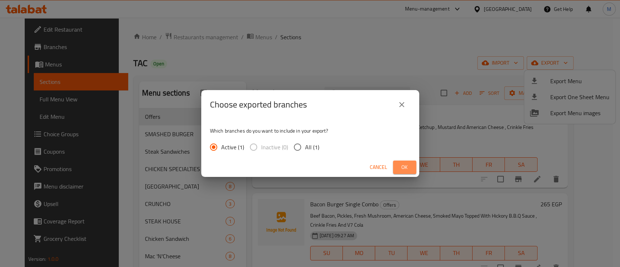
click at [410, 166] on span "Ok" at bounding box center [405, 167] width 12 height 9
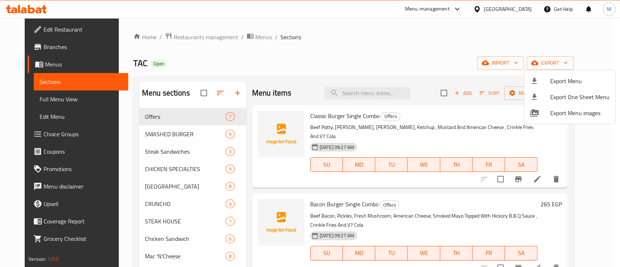
click at [259, 120] on div at bounding box center [310, 133] width 620 height 267
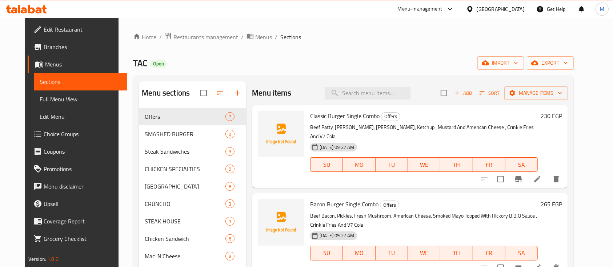
click at [265, 124] on img at bounding box center [281, 134] width 47 height 47
click at [273, 127] on img at bounding box center [281, 134] width 47 height 47
click at [264, 118] on icon "upload picture" at bounding box center [267, 120] width 7 height 7
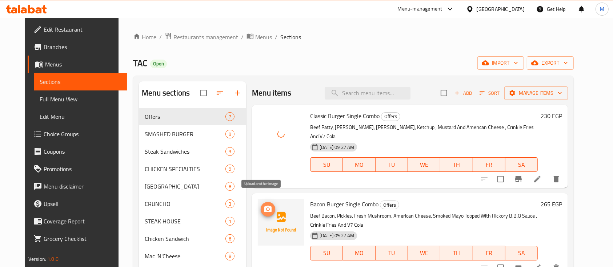
click at [261, 205] on span "upload picture" at bounding box center [268, 209] width 15 height 9
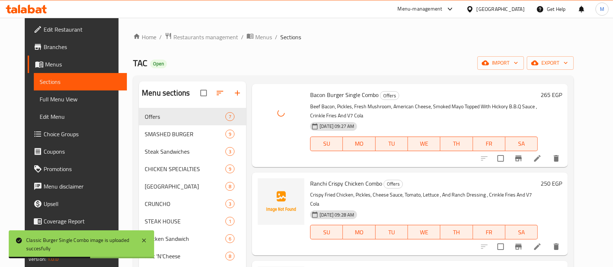
scroll to position [110, 0]
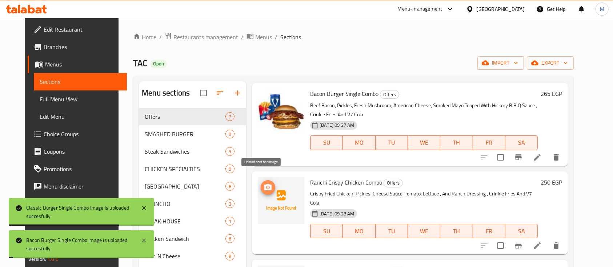
click at [265, 183] on icon "upload picture" at bounding box center [267, 187] width 9 height 9
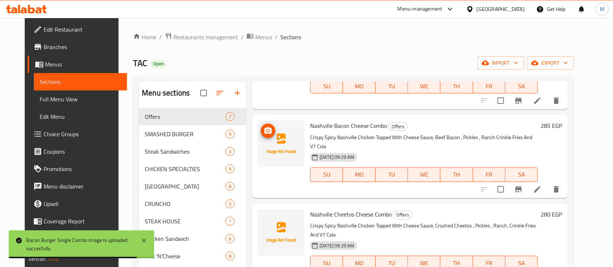
scroll to position [257, 0]
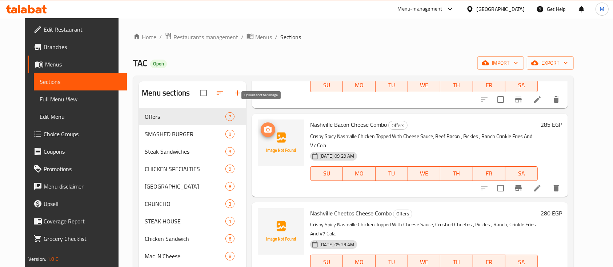
click at [263, 125] on icon "upload picture" at bounding box center [267, 129] width 9 height 9
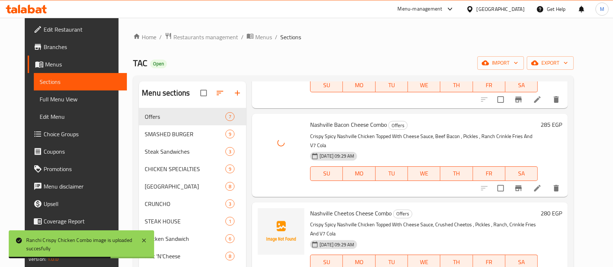
scroll to position [310, 0]
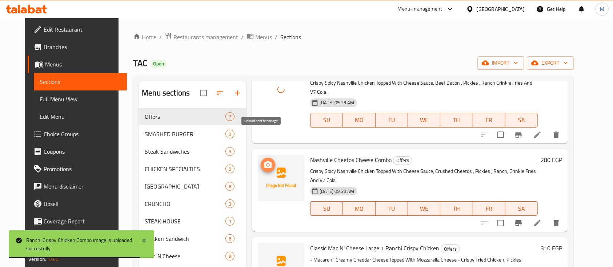
click at [261, 161] on span "upload picture" at bounding box center [268, 165] width 15 height 9
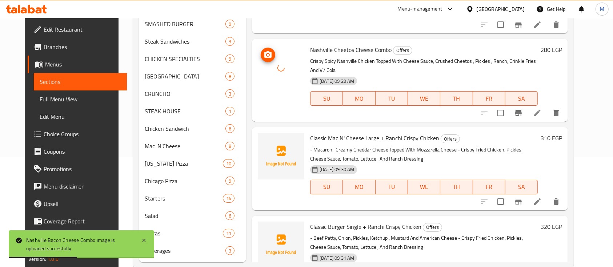
scroll to position [125, 0]
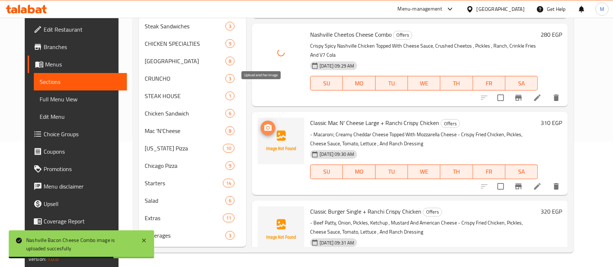
click at [262, 121] on button "upload picture" at bounding box center [268, 128] width 15 height 15
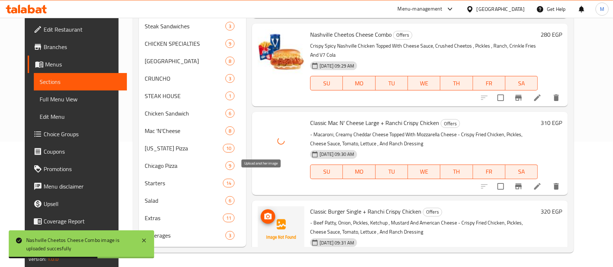
click at [264, 213] on icon "upload picture" at bounding box center [267, 216] width 7 height 7
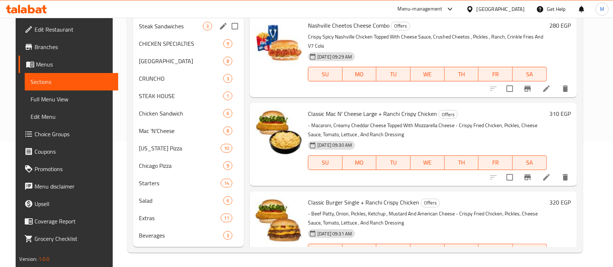
scroll to position [0, 0]
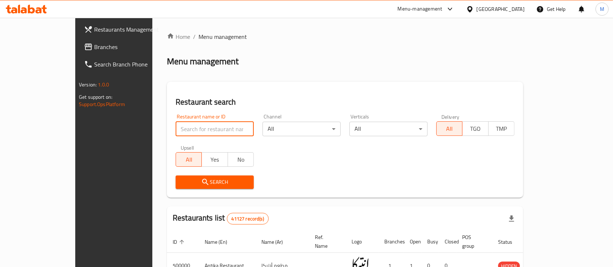
click at [176, 129] on input "search" at bounding box center [215, 129] width 78 height 15
paste input "686032"
type input "686032"
click button "Search" at bounding box center [215, 182] width 78 height 13
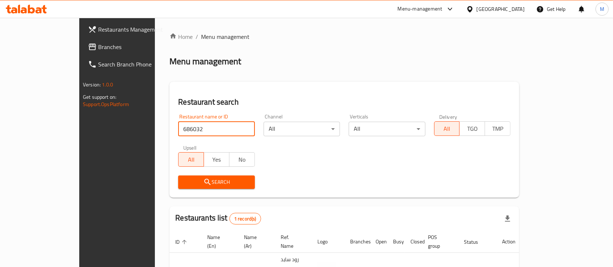
scroll to position [43, 0]
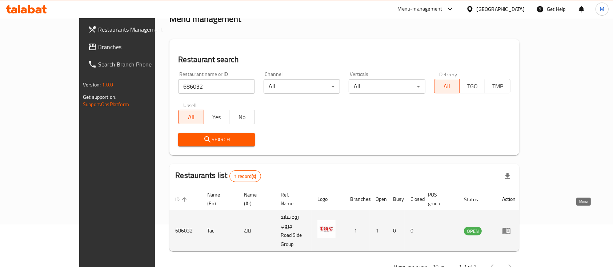
click at [509, 230] on icon "enhanced table" at bounding box center [508, 231] width 3 height 3
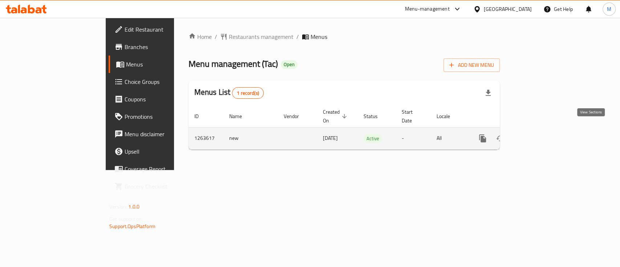
click at [540, 134] on icon "enhanced table" at bounding box center [535, 138] width 9 height 9
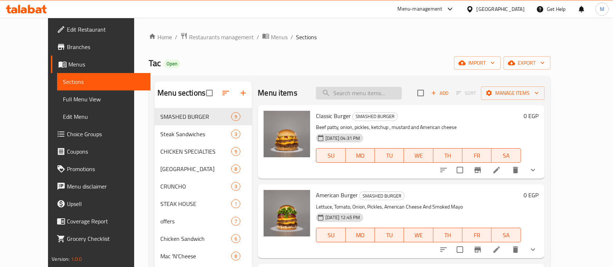
click at [376, 93] on input "search" at bounding box center [359, 93] width 86 height 13
paste input "686032"
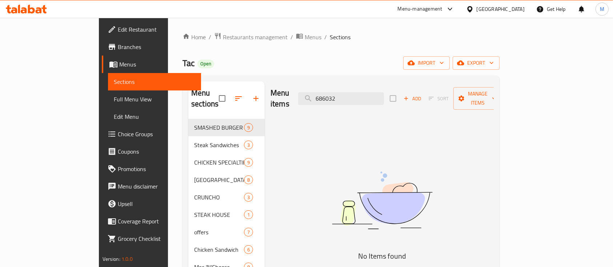
drag, startPoint x: 370, startPoint y: 88, endPoint x: 142, endPoint y: 65, distance: 228.6
click at [182, 65] on div "Home / Restaurants management / Menus / Sections Tac Open import export Menu se…" at bounding box center [340, 210] width 317 height 357
paste input "Classic Burger Single Combo"
type input "Classic Burger Single Combo"
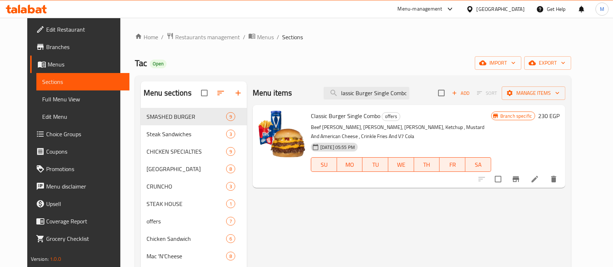
scroll to position [0, 0]
click at [545, 173] on li at bounding box center [534, 179] width 20 height 13
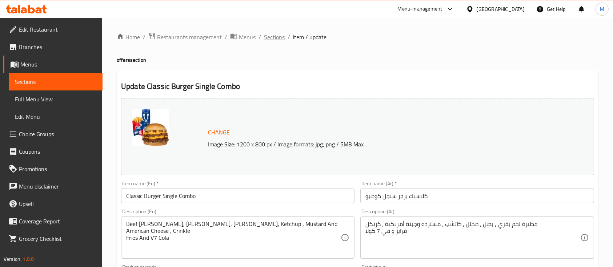
click at [271, 33] on span "Sections" at bounding box center [274, 37] width 21 height 9
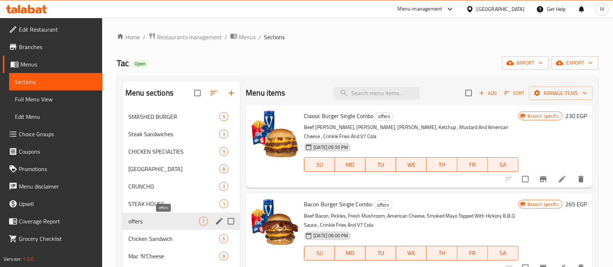
click at [154, 222] on span "offers" at bounding box center [163, 221] width 71 height 9
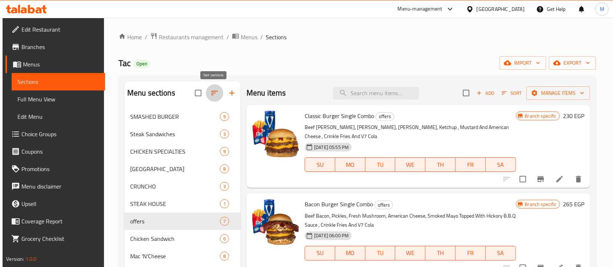
click at [218, 91] on icon "button" at bounding box center [214, 93] width 9 height 9
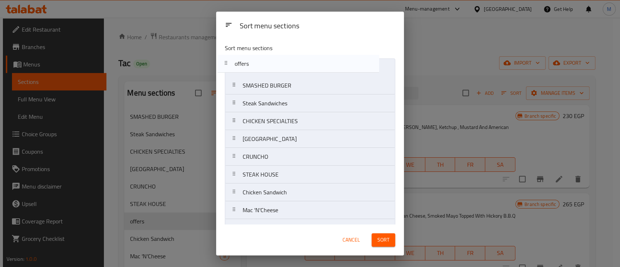
drag, startPoint x: 283, startPoint y: 182, endPoint x: 271, endPoint y: 47, distance: 135.0
click at [271, 47] on div "Sort menu sections SMASHED BURGER Steak Sandwiches CHICKEN SPECIALTIES NASHVILL…" at bounding box center [310, 131] width 188 height 187
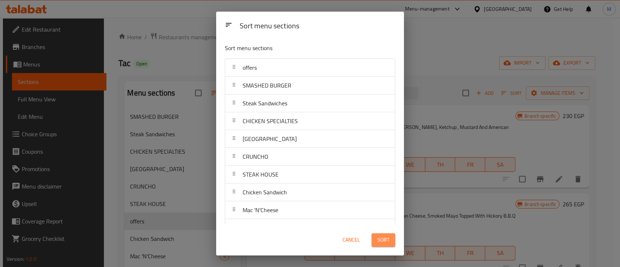
click at [384, 234] on button "Sort" at bounding box center [384, 239] width 24 height 13
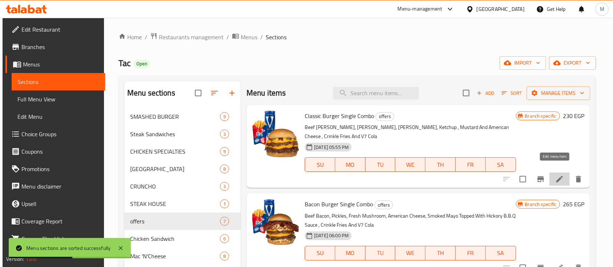
click at [556, 176] on icon at bounding box center [559, 179] width 7 height 7
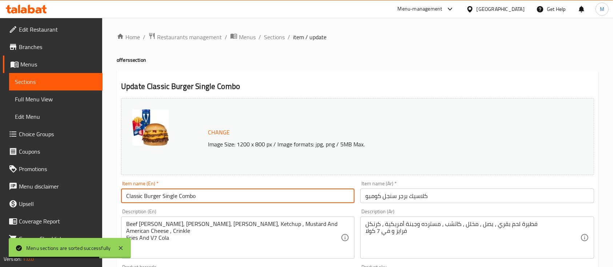
drag, startPoint x: 198, startPoint y: 202, endPoint x: 16, endPoint y: 175, distance: 183.7
click at [16, 175] on div "Edit Restaurant Branches Menus Sections Full Menu View Edit Menu Choice Groups …" at bounding box center [306, 271] width 613 height 506
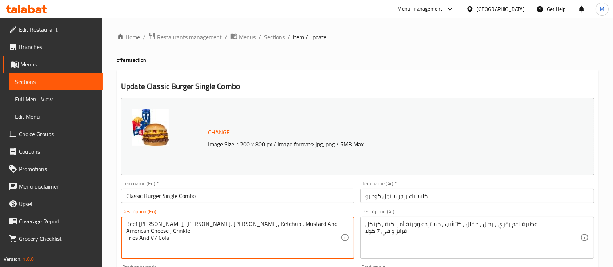
drag, startPoint x: 172, startPoint y: 239, endPoint x: 104, endPoint y: 218, distance: 71.2
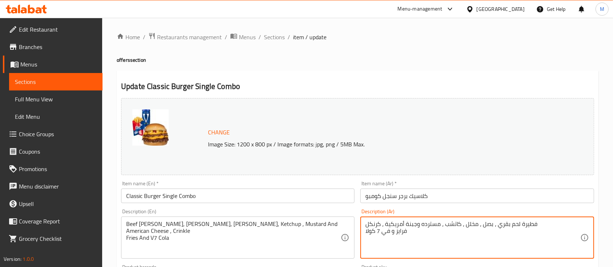
drag, startPoint x: 424, startPoint y: 249, endPoint x: 357, endPoint y: 220, distance: 73.4
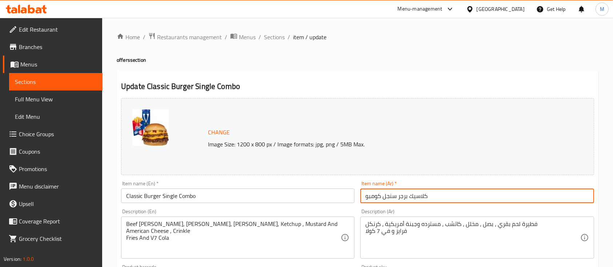
drag, startPoint x: 439, startPoint y: 201, endPoint x: 257, endPoint y: 182, distance: 183.5
click at [257, 182] on div "Change Image Size: 1200 x 800 px / Image formats: jpg, png / 5MB Max. Item name…" at bounding box center [357, 257] width 479 height 324
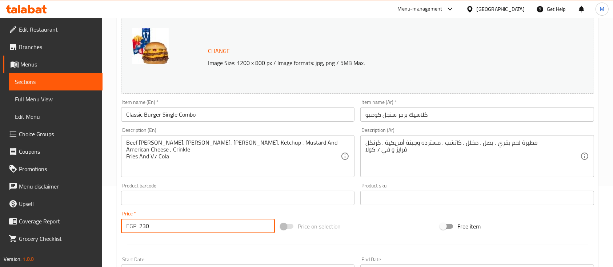
drag, startPoint x: 166, startPoint y: 233, endPoint x: 51, endPoint y: 219, distance: 115.4
click at [51, 219] on div "Edit Restaurant Branches Menus Sections Full Menu View Edit Menu Choice Groups …" at bounding box center [306, 189] width 613 height 506
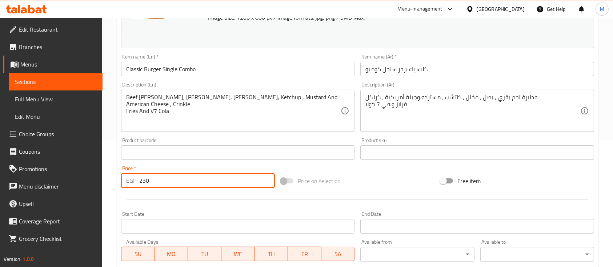
scroll to position [0, 0]
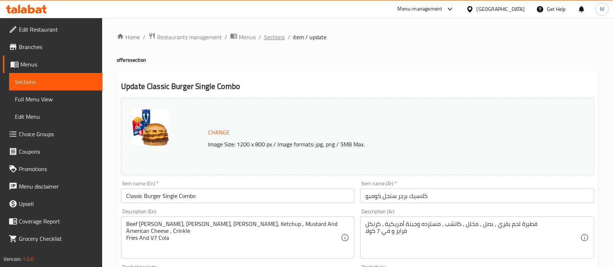
click at [273, 36] on span "Sections" at bounding box center [274, 37] width 21 height 9
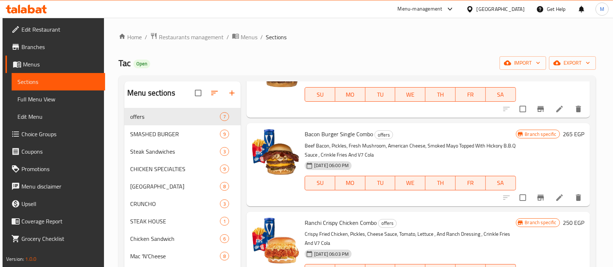
scroll to position [72, 0]
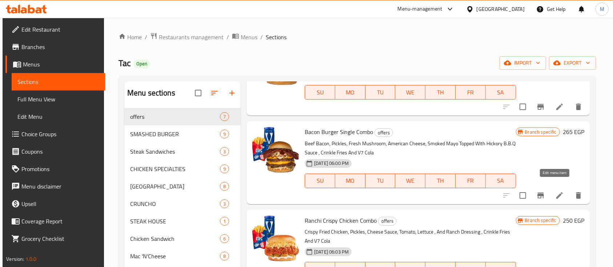
click at [556, 191] on icon at bounding box center [559, 195] width 9 height 9
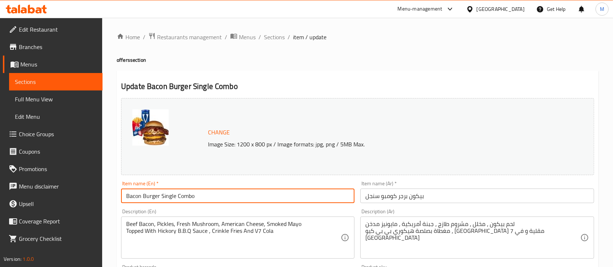
drag, startPoint x: 203, startPoint y: 197, endPoint x: 0, endPoint y: 195, distance: 202.8
click at [0, 195] on div "Edit Restaurant Branches Menus Sections Full Menu View Edit Menu Choice Groups …" at bounding box center [306, 271] width 613 height 506
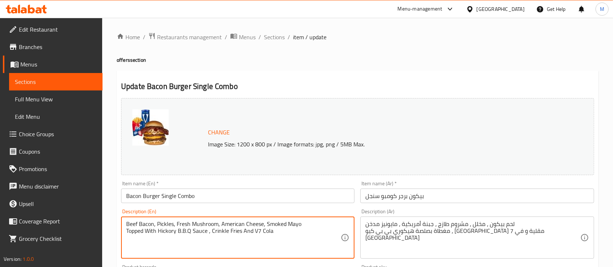
drag, startPoint x: 291, startPoint y: 249, endPoint x: 0, endPoint y: 183, distance: 298.2
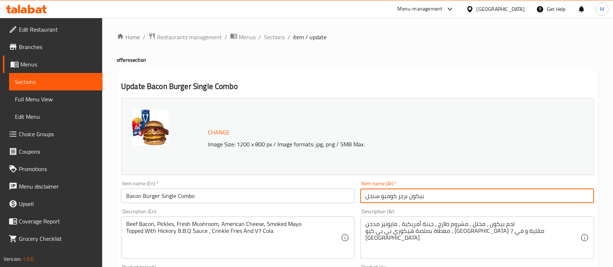
drag, startPoint x: 432, startPoint y: 198, endPoint x: 93, endPoint y: 153, distance: 341.6
click at [93, 153] on div "Edit Restaurant Branches Menus Sections Full Menu View Edit Menu Choice Groups …" at bounding box center [306, 271] width 613 height 506
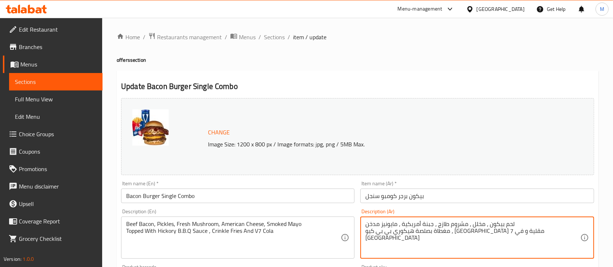
drag, startPoint x: 527, startPoint y: 230, endPoint x: 293, endPoint y: 215, distance: 234.9
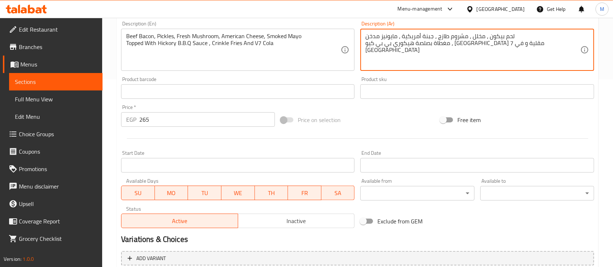
scroll to position [194, 0]
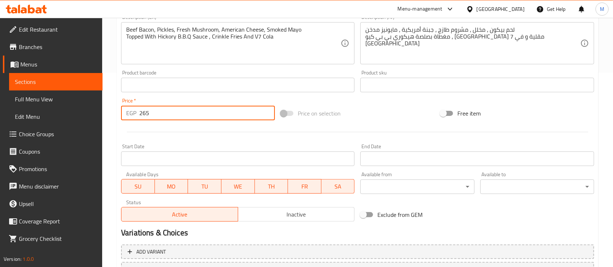
drag, startPoint x: 165, startPoint y: 112, endPoint x: 39, endPoint y: 101, distance: 127.3
click at [39, 101] on div "Edit Restaurant Branches Menus Sections Full Menu View Edit Menu Choice Groups …" at bounding box center [306, 76] width 613 height 506
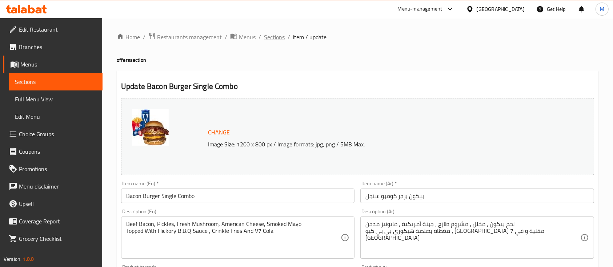
click at [273, 38] on span "Sections" at bounding box center [274, 37] width 21 height 9
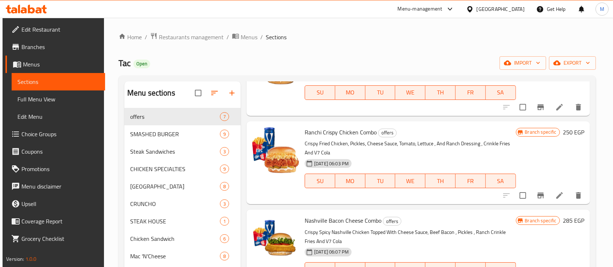
scroll to position [179, 0]
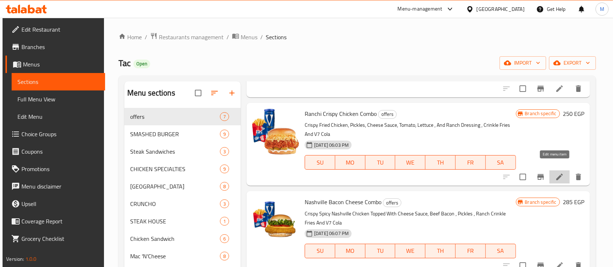
click at [555, 173] on icon at bounding box center [559, 177] width 9 height 9
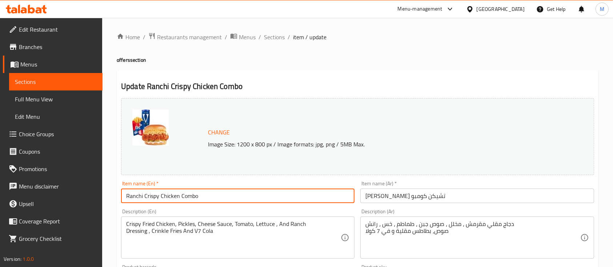
drag, startPoint x: 201, startPoint y: 197, endPoint x: 0, endPoint y: 188, distance: 201.6
click at [0, 188] on div "Edit Restaurant Branches Menus Sections Full Menu View Edit Menu Choice Groups …" at bounding box center [306, 271] width 613 height 506
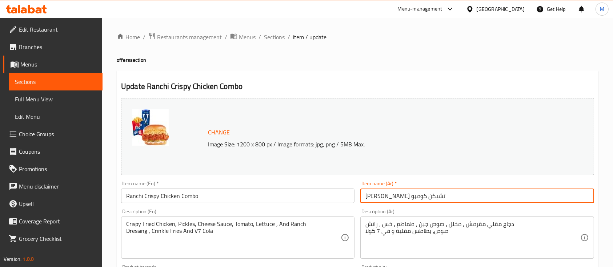
drag, startPoint x: 449, startPoint y: 199, endPoint x: 202, endPoint y: 179, distance: 247.6
click at [202, 179] on div "Change Image Size: 1200 x 800 px / Image formats: jpg, png / 5MB Max. Item name…" at bounding box center [357, 257] width 479 height 324
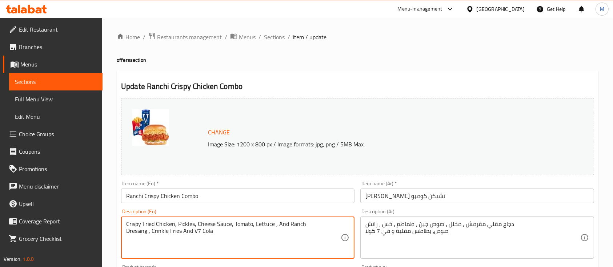
drag, startPoint x: 221, startPoint y: 237, endPoint x: 51, endPoint y: 216, distance: 171.0
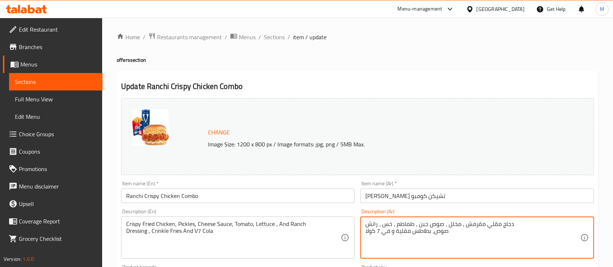
drag, startPoint x: 465, startPoint y: 236, endPoint x: 322, endPoint y: 210, distance: 145.9
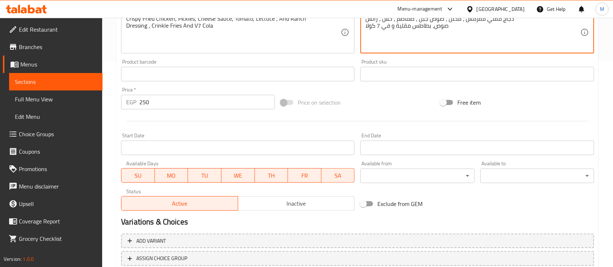
scroll to position [214, 0]
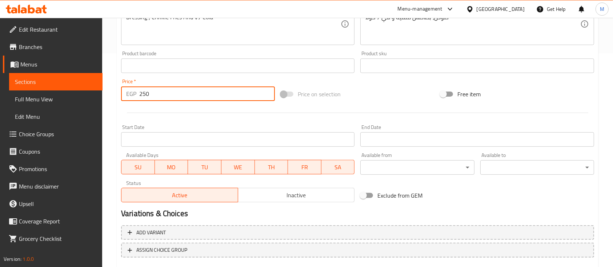
drag, startPoint x: 158, startPoint y: 90, endPoint x: 46, endPoint y: 83, distance: 111.8
click at [46, 83] on div "Edit Restaurant Branches Menus Sections Full Menu View Edit Menu Choice Groups …" at bounding box center [306, 57] width 613 height 506
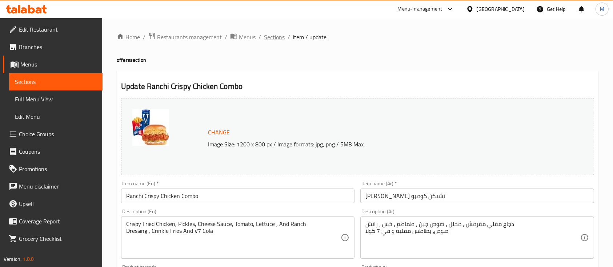
click at [271, 35] on span "Sections" at bounding box center [274, 37] width 21 height 9
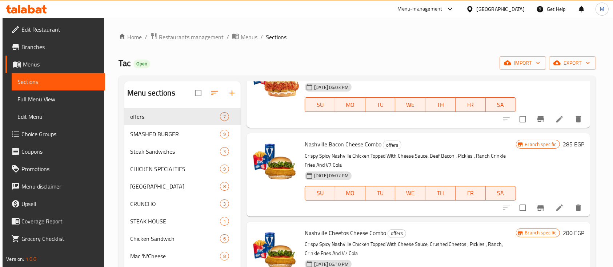
scroll to position [248, 0]
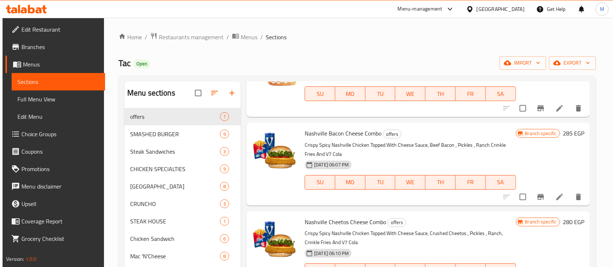
click at [549, 190] on li at bounding box center [559, 196] width 20 height 13
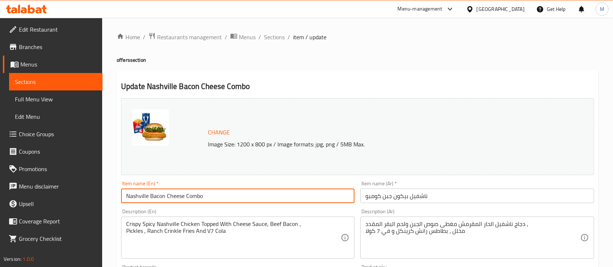
drag, startPoint x: 218, startPoint y: 195, endPoint x: 0, endPoint y: 180, distance: 218.6
click at [0, 180] on div "Edit Restaurant Branches Menus Sections Full Menu View Edit Menu Choice Groups …" at bounding box center [306, 271] width 613 height 506
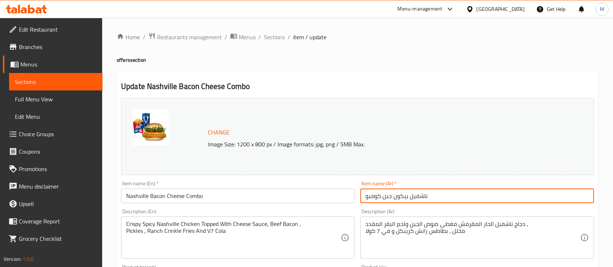
drag, startPoint x: 438, startPoint y: 192, endPoint x: 105, endPoint y: 172, distance: 333.9
click at [105, 172] on div "Home / Restaurants management / Menus / Sections / item / update offers section…" at bounding box center [357, 271] width 511 height 506
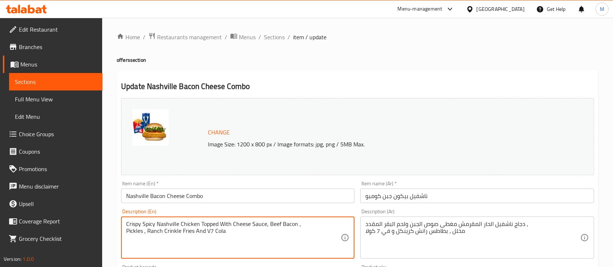
drag, startPoint x: 243, startPoint y: 237, endPoint x: 7, endPoint y: 182, distance: 242.2
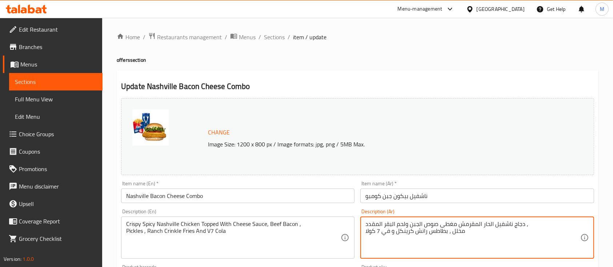
drag, startPoint x: 476, startPoint y: 234, endPoint x: 300, endPoint y: 215, distance: 177.0
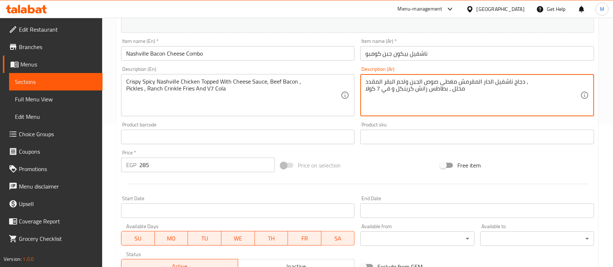
drag, startPoint x: 152, startPoint y: 166, endPoint x: 62, endPoint y: 156, distance: 90.3
click at [62, 156] on div "Edit Restaurant Branches Menus Sections Full Menu View Edit Menu Choice Groups …" at bounding box center [306, 128] width 613 height 506
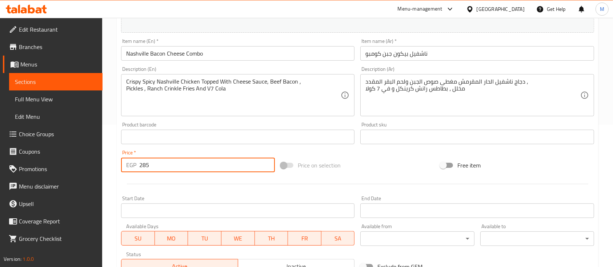
scroll to position [0, 0]
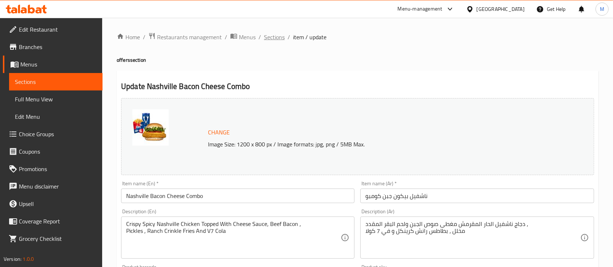
click at [275, 34] on span "Sections" at bounding box center [274, 37] width 21 height 9
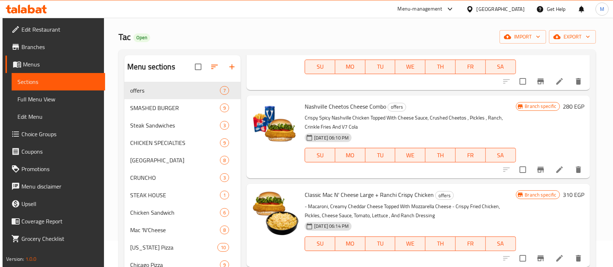
scroll to position [23, 0]
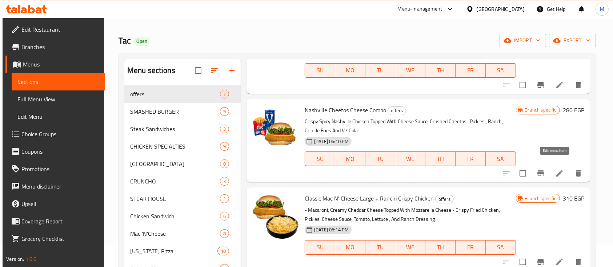
click at [556, 169] on icon at bounding box center [559, 173] width 9 height 9
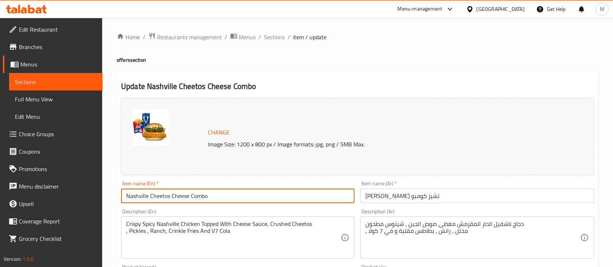
drag, startPoint x: 238, startPoint y: 193, endPoint x: 0, endPoint y: 166, distance: 239.2
click at [0, 166] on div "Edit Restaurant Branches Menus Sections Full Menu View Edit Menu Choice Groups …" at bounding box center [306, 271] width 613 height 506
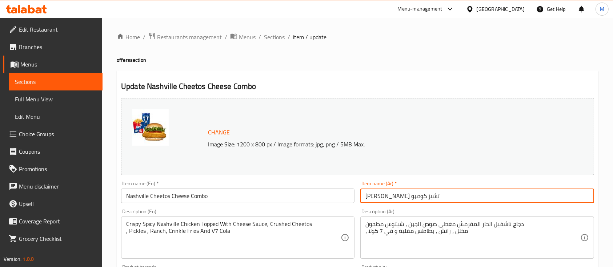
drag, startPoint x: 450, startPoint y: 197, endPoint x: 214, endPoint y: 189, distance: 235.6
click at [214, 189] on div "Change Image Size: 1200 x 800 px / Image formats: jpg, png / 5MB Max. Item name…" at bounding box center [357, 257] width 479 height 324
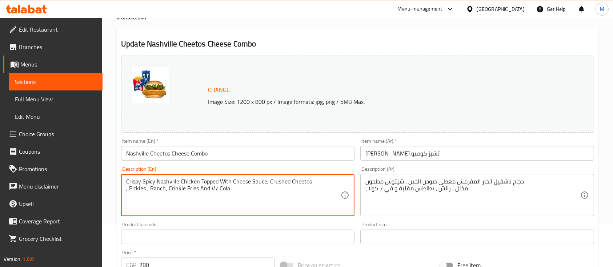
drag, startPoint x: 245, startPoint y: 190, endPoint x: 0, endPoint y: 138, distance: 250.4
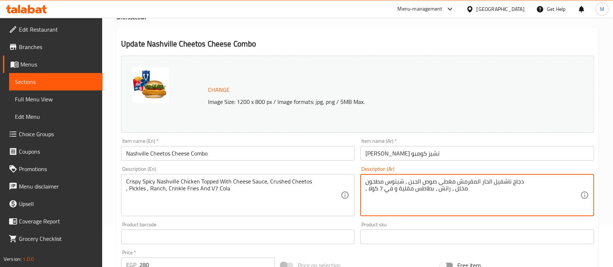
drag, startPoint x: 476, startPoint y: 193, endPoint x: 325, endPoint y: 158, distance: 155.2
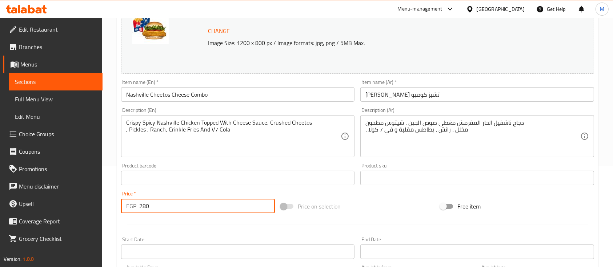
drag, startPoint x: 150, startPoint y: 207, endPoint x: 40, endPoint y: 200, distance: 110.7
click at [40, 200] on div "Edit Restaurant Branches Menus Sections Full Menu View Edit Menu Choice Groups …" at bounding box center [306, 169] width 613 height 506
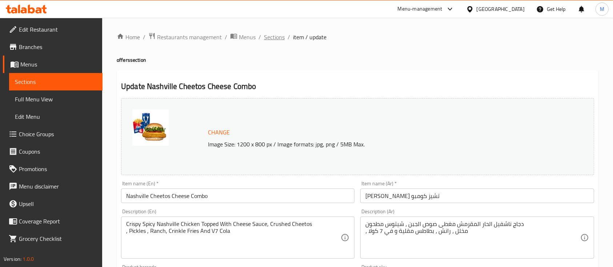
click at [279, 36] on span "Sections" at bounding box center [274, 37] width 21 height 9
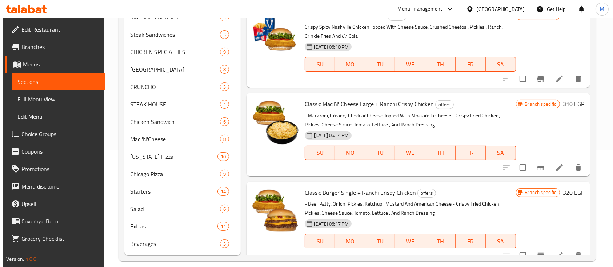
scroll to position [123, 0]
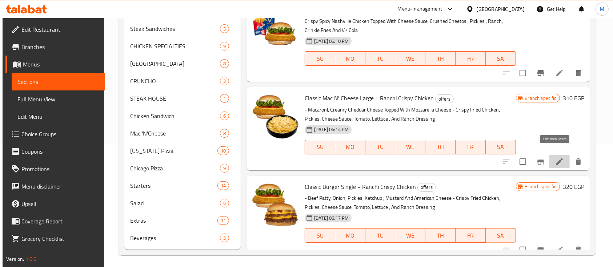
click at [557, 157] on icon at bounding box center [559, 161] width 9 height 9
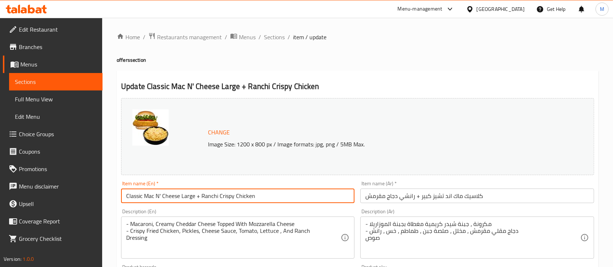
drag, startPoint x: 274, startPoint y: 195, endPoint x: 0, endPoint y: 188, distance: 273.7
click at [0, 188] on div "Edit Restaurant Branches Menus Sections Full Menu View Edit Menu Choice Groups …" at bounding box center [306, 271] width 613 height 506
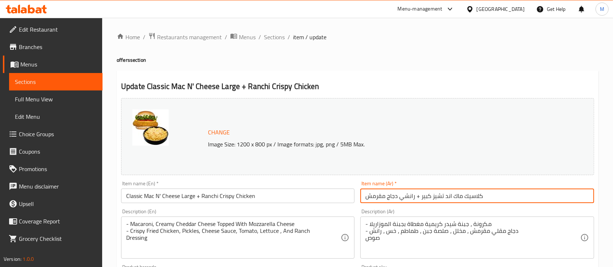
drag, startPoint x: 500, startPoint y: 194, endPoint x: 180, endPoint y: 210, distance: 320.2
click at [180, 210] on div "Change Image Size: 1200 x 800 px / Image formats: jpg, png / 5MB Max. Item name…" at bounding box center [357, 257] width 479 height 324
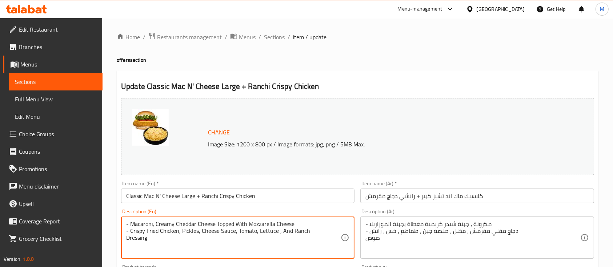
drag, startPoint x: 172, startPoint y: 248, endPoint x: 55, endPoint y: 205, distance: 124.6
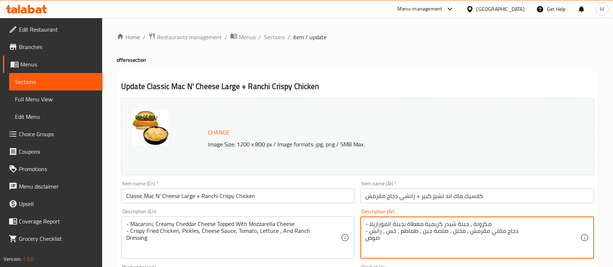
drag, startPoint x: 396, startPoint y: 247, endPoint x: 323, endPoint y: 192, distance: 91.3
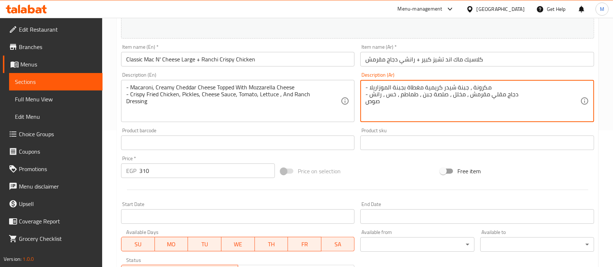
drag, startPoint x: 160, startPoint y: 171, endPoint x: 3, endPoint y: 142, distance: 159.7
click at [3, 142] on div "Edit Restaurant Branches Menus Sections Full Menu View Edit Menu Choice Groups …" at bounding box center [306, 134] width 613 height 506
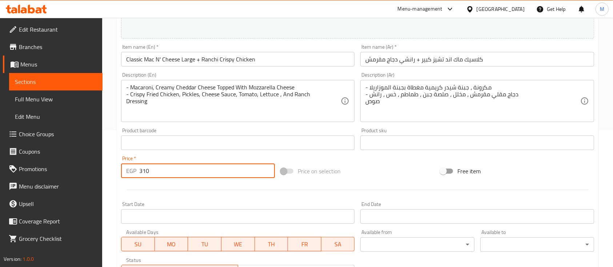
scroll to position [0, 0]
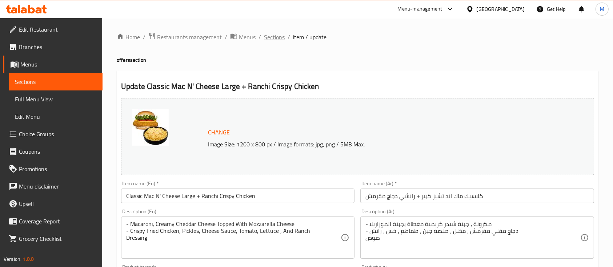
click at [276, 40] on span "Sections" at bounding box center [274, 37] width 21 height 9
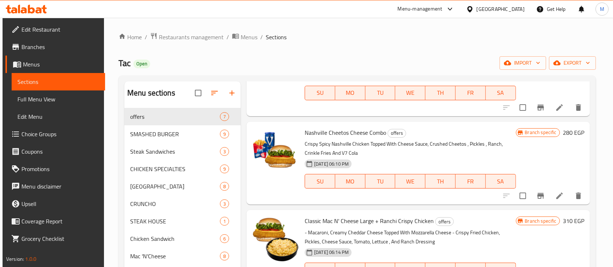
scroll to position [125, 0]
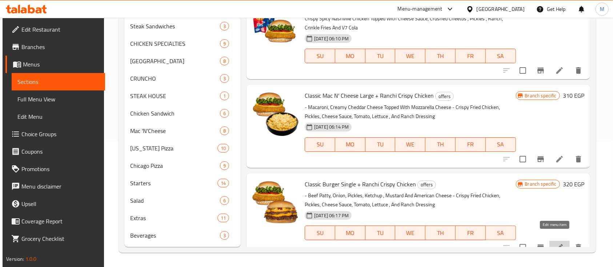
click at [555, 243] on icon at bounding box center [559, 247] width 9 height 9
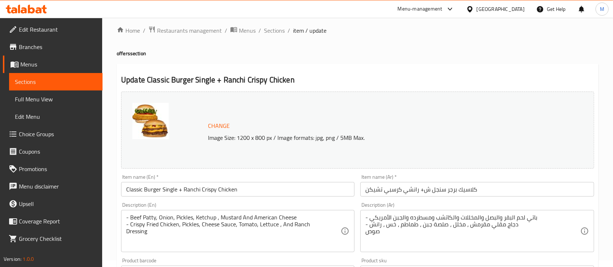
scroll to position [7, 0]
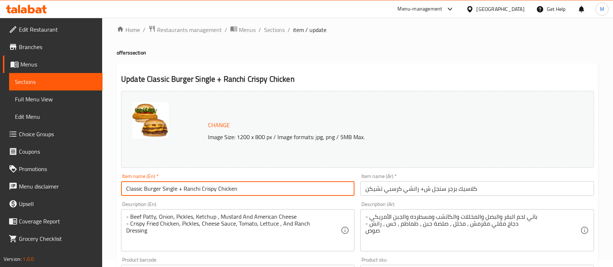
drag, startPoint x: 241, startPoint y: 191, endPoint x: 0, endPoint y: 146, distance: 244.8
click at [0, 146] on div "Edit Restaurant Branches Menus Sections Full Menu View Edit Menu Choice Groups …" at bounding box center [306, 264] width 613 height 506
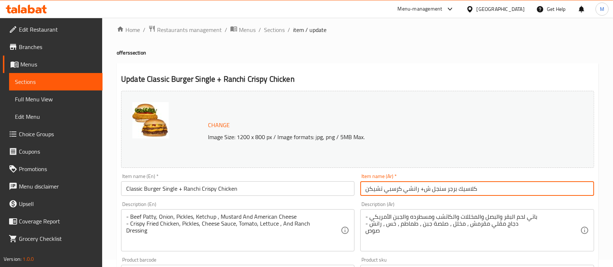
drag, startPoint x: 484, startPoint y: 189, endPoint x: 312, endPoint y: 195, distance: 172.0
click at [312, 195] on div "Change Image Size: 1200 x 800 px / Image formats: jpg, png / 5MB Max. Item name…" at bounding box center [357, 250] width 479 height 324
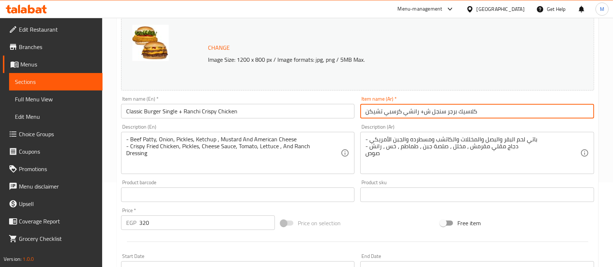
scroll to position [87, 0]
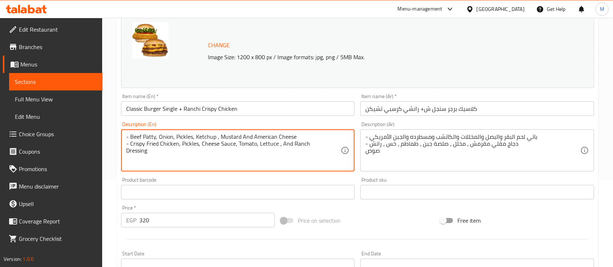
drag, startPoint x: 211, startPoint y: 150, endPoint x: 63, endPoint y: 121, distance: 151.1
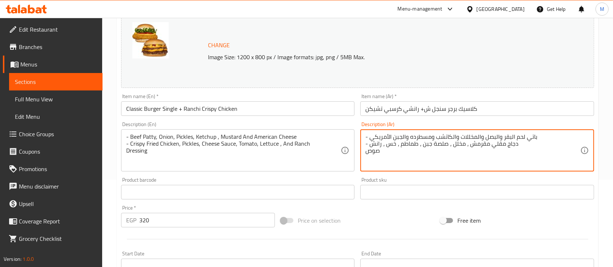
drag, startPoint x: 399, startPoint y: 160, endPoint x: 335, endPoint y: 118, distance: 75.6
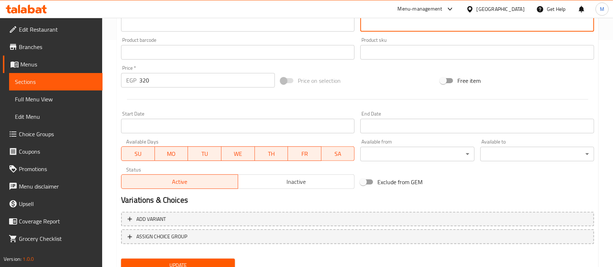
scroll to position [228, 0]
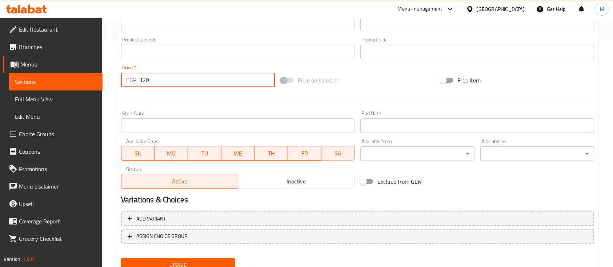
drag, startPoint x: 166, startPoint y: 78, endPoint x: 0, endPoint y: 96, distance: 167.4
click at [0, 96] on div "Edit Restaurant Branches Menus Sections Full Menu View Edit Menu Choice Groups …" at bounding box center [306, 43] width 613 height 506
